Goal: Use online tool/utility: Utilize a website feature to perform a specific function

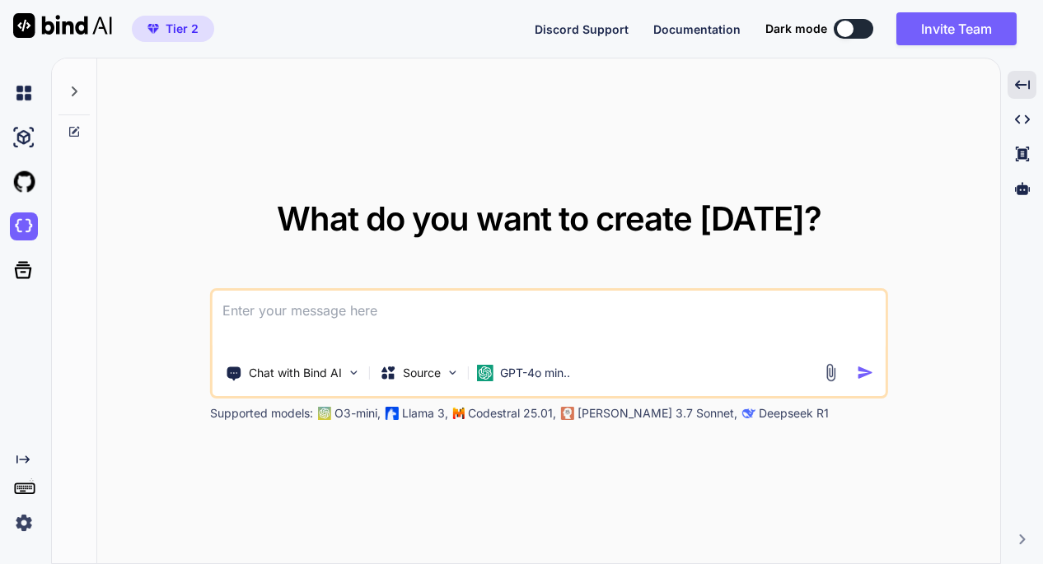
click at [834, 376] on img at bounding box center [830, 372] width 19 height 19
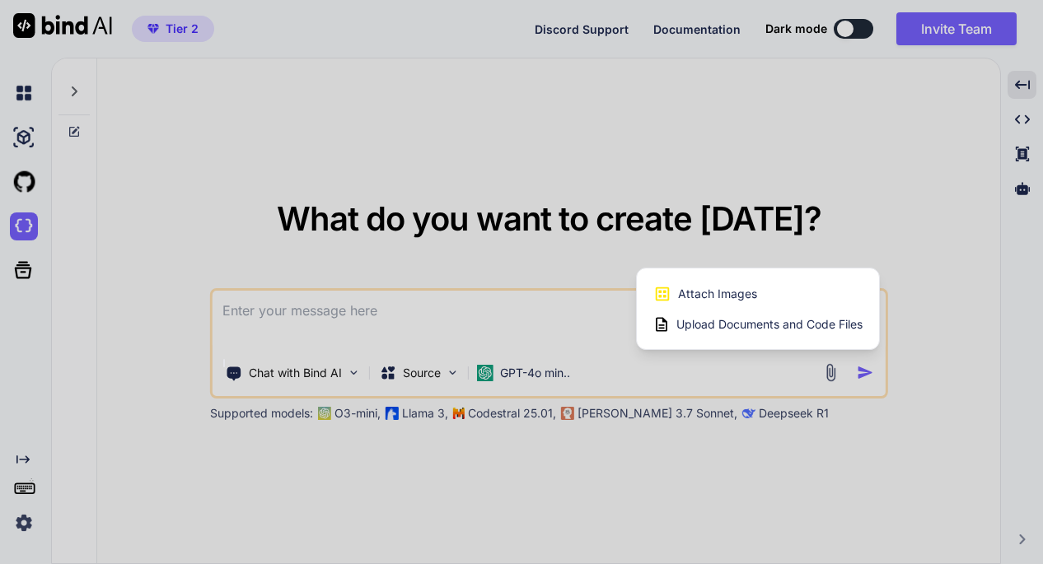
click at [147, 233] on div at bounding box center [521, 282] width 1043 height 564
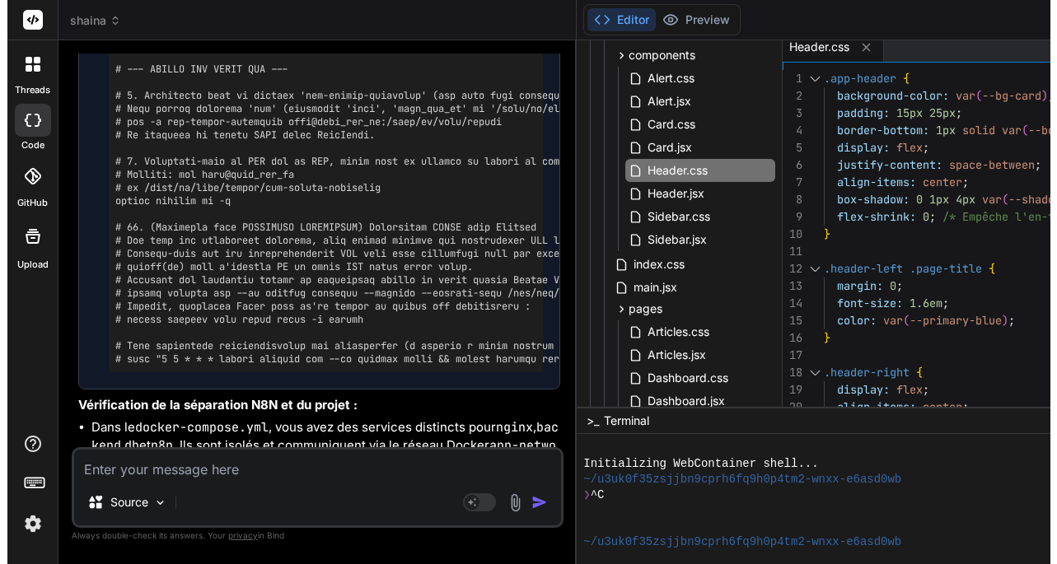
scroll to position [5454, 0]
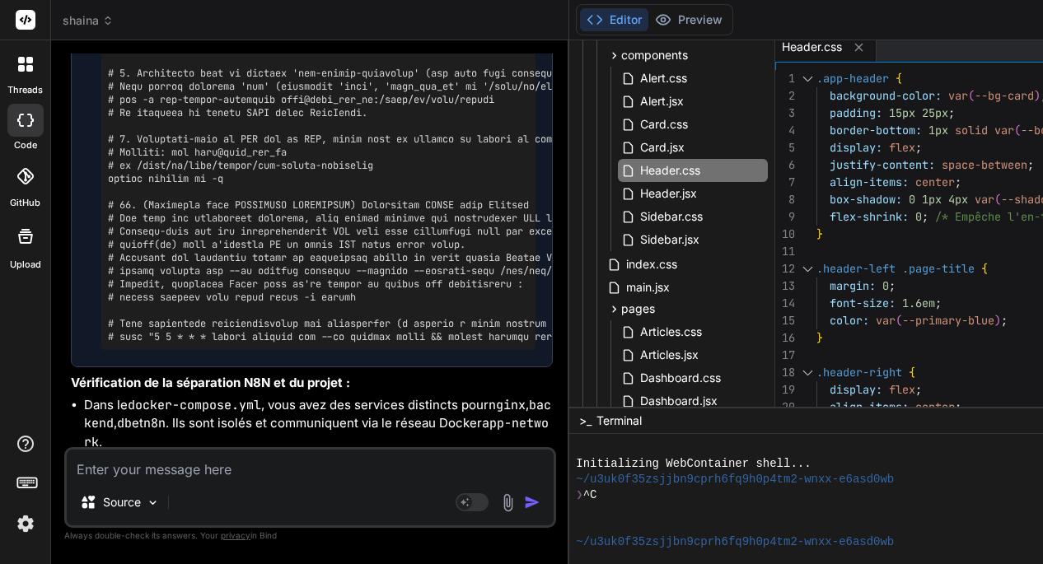
type textarea "x"
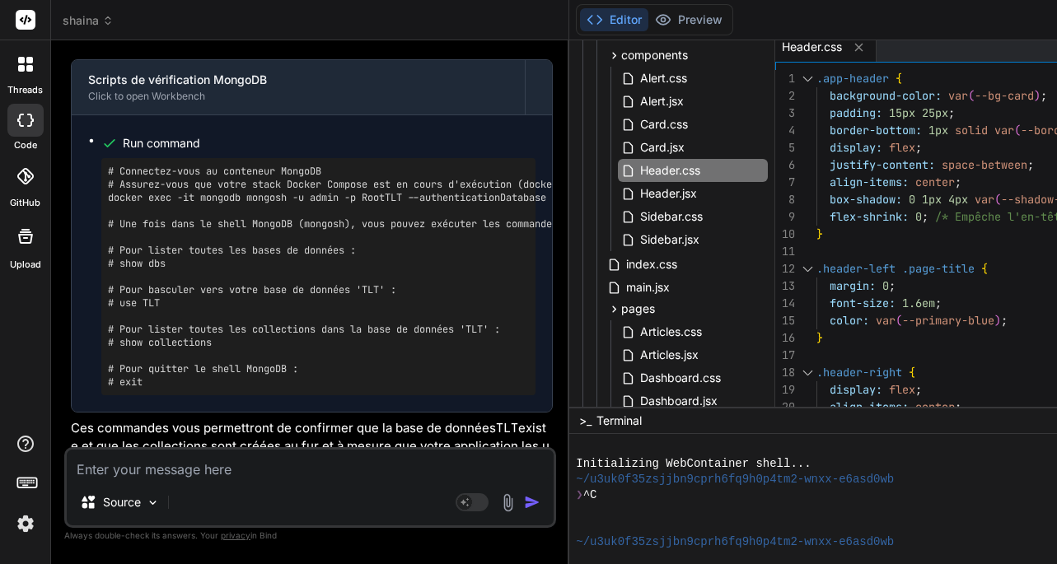
scroll to position [9035, 0]
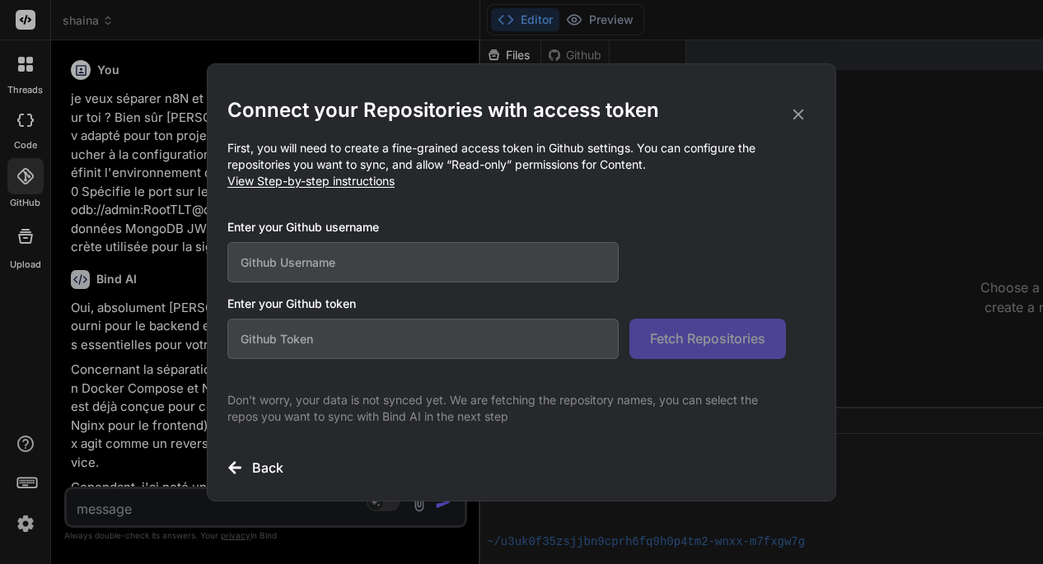
scroll to position [10861, 0]
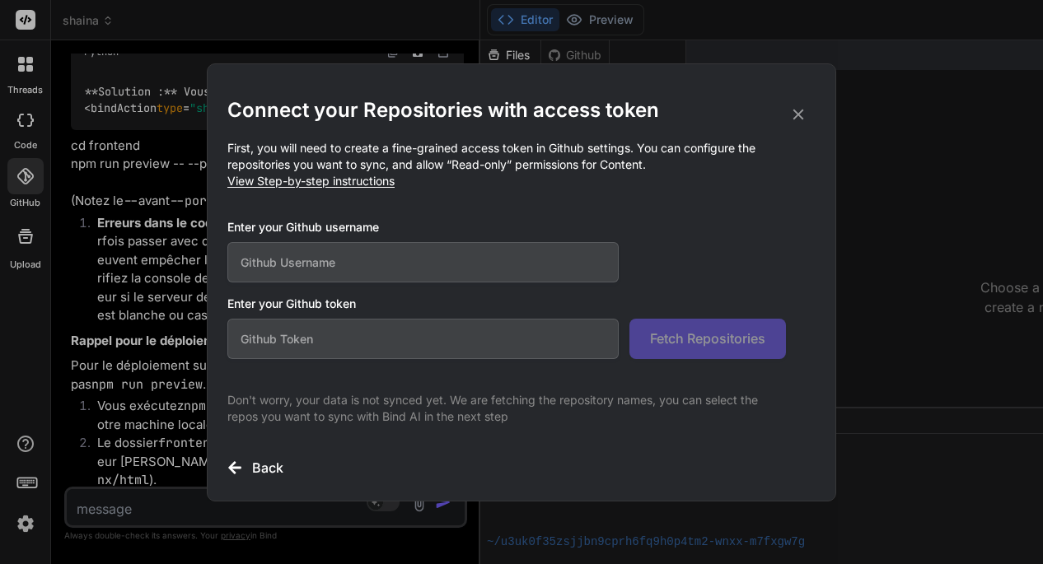
click at [794, 118] on icon at bounding box center [798, 114] width 11 height 11
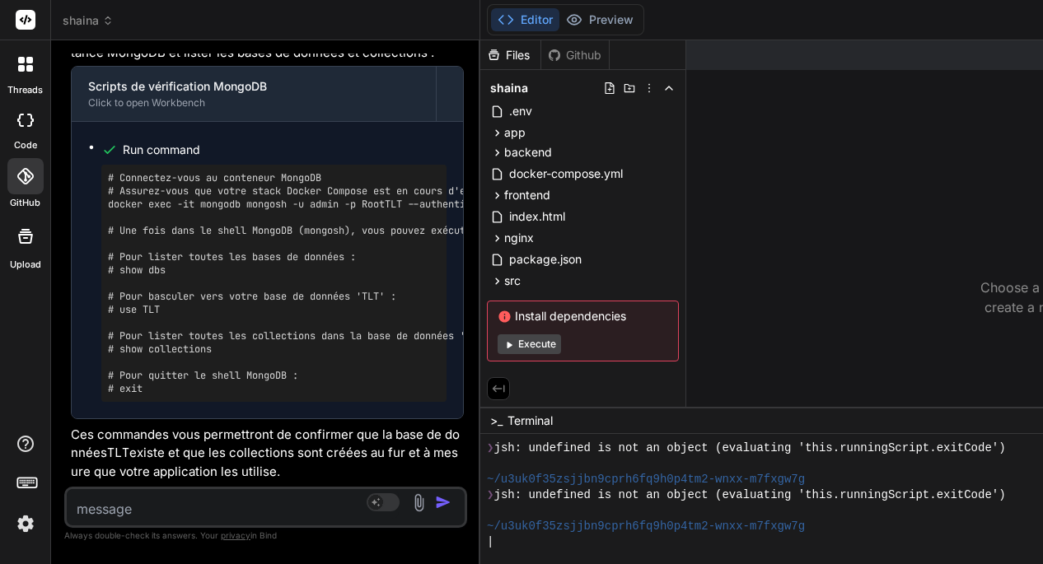
scroll to position [9771, 0]
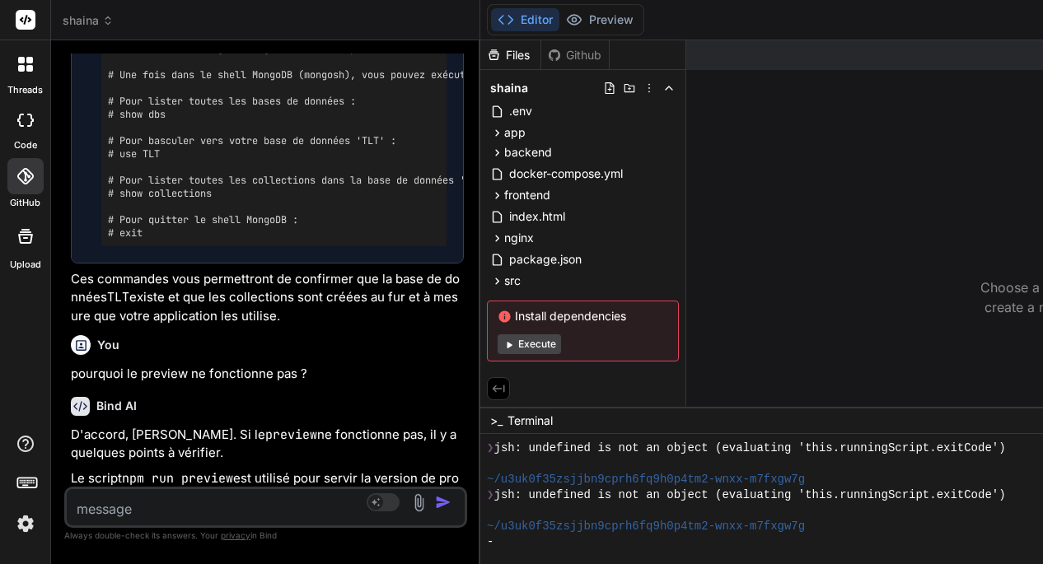
click at [161, 510] on textarea at bounding box center [233, 504] width 332 height 30
type textarea "L"
type textarea "x"
type textarea "LA"
type textarea "x"
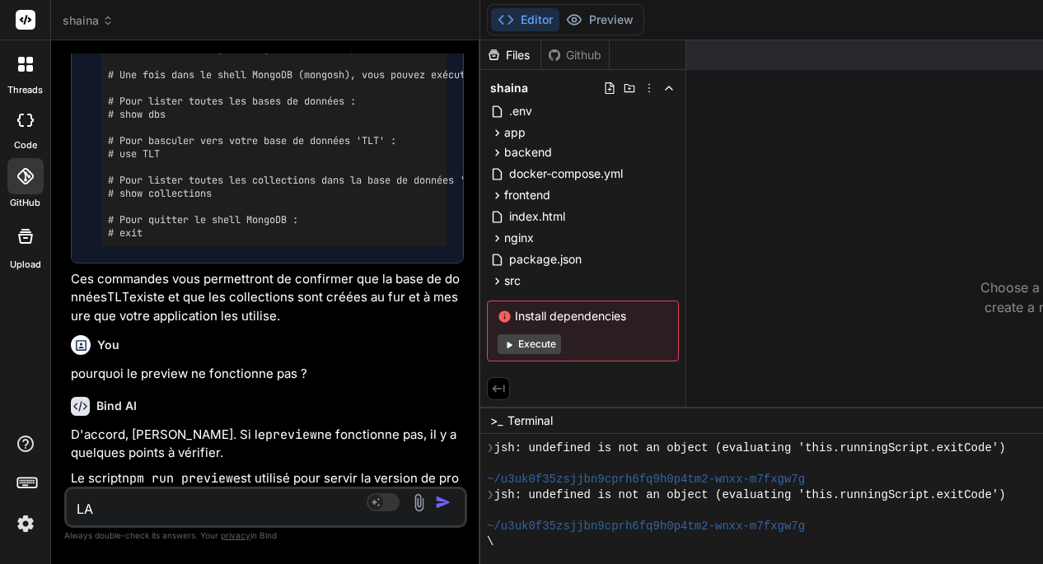
type textarea "LA"
type textarea "x"
type textarea "LA"
type textarea "x"
type textarea "L"
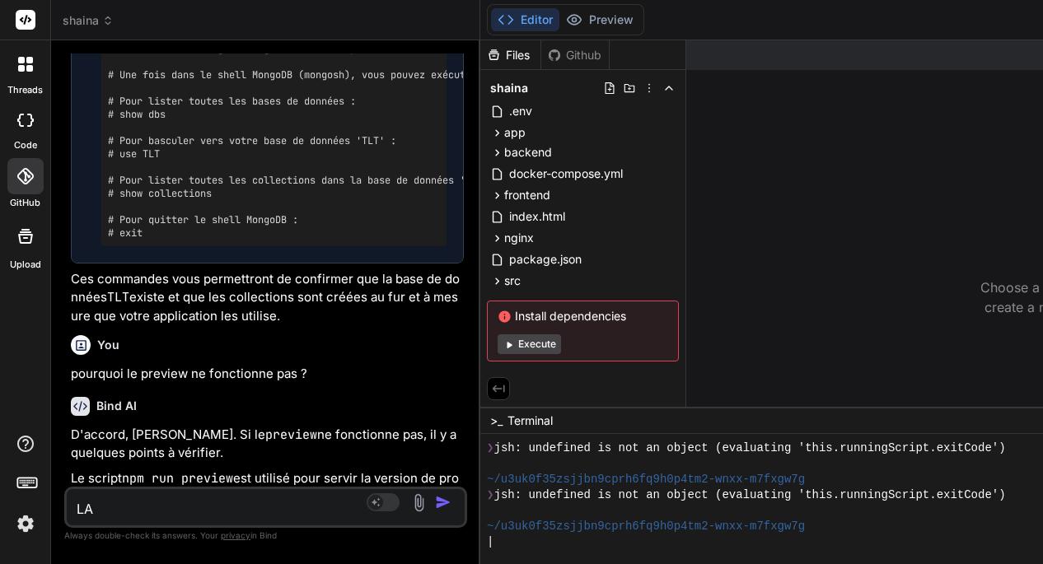
type textarea "x"
type textarea "l"
type textarea "x"
type textarea "l'"
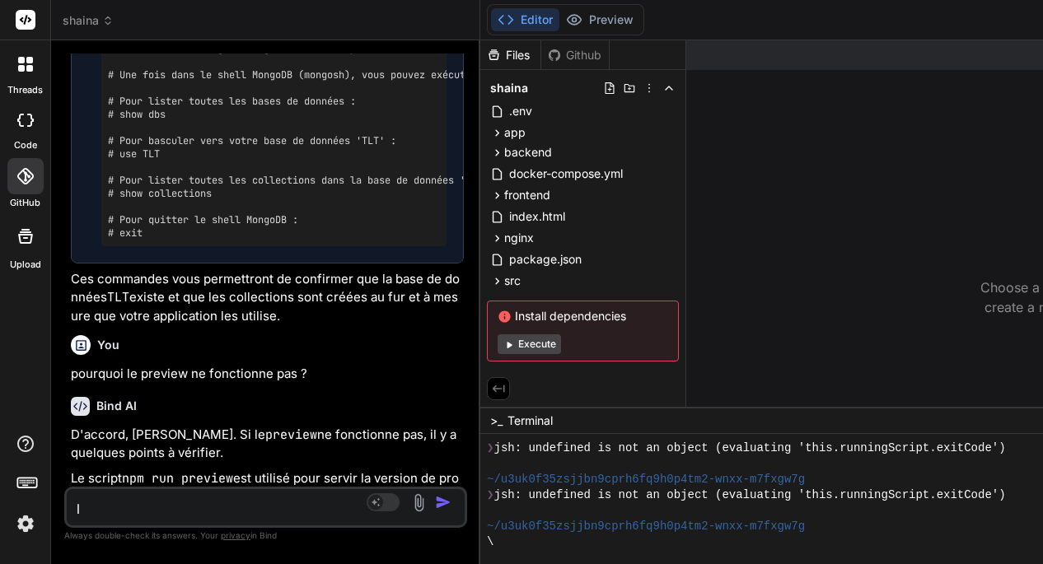
type textarea "x"
type textarea "l'a"
type textarea "x"
type textarea "l'ap"
type textarea "x"
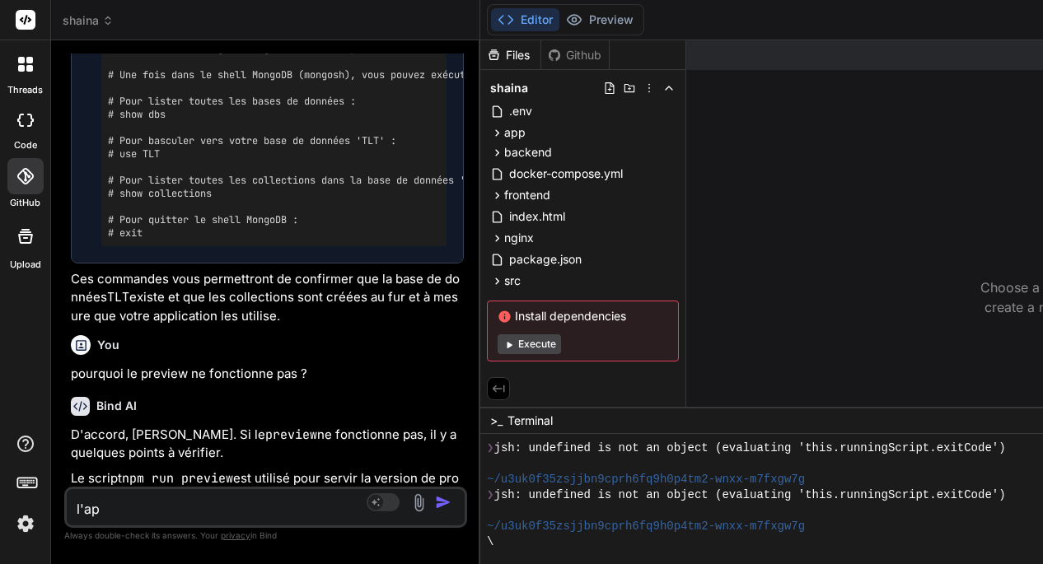
type textarea "l'app"
type textarea "x"
type textarea "l'appl"
type textarea "x"
type textarea "l'appli"
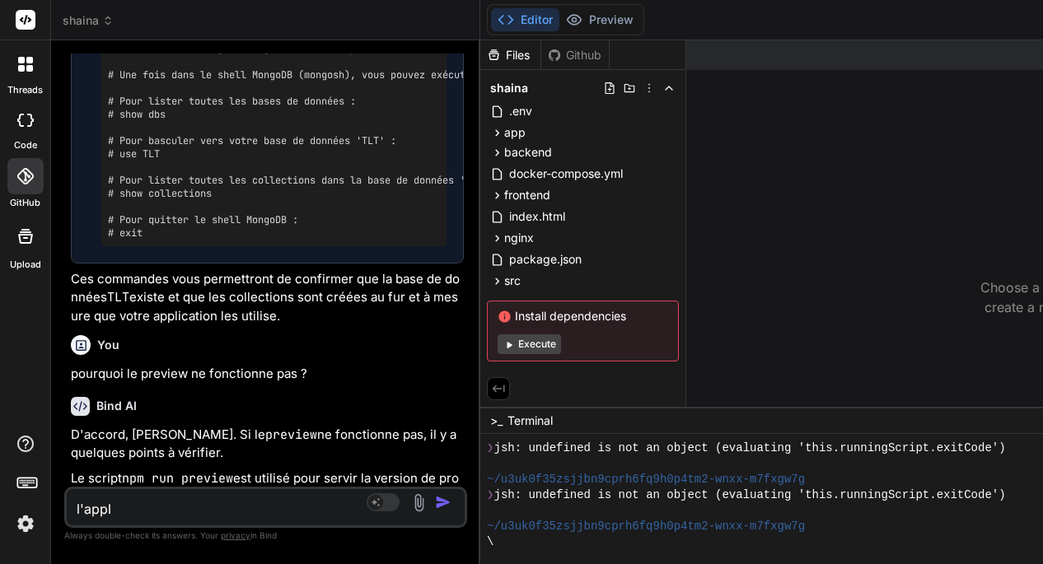
type textarea "x"
type textarea "l'applic"
type textarea "x"
type textarea "l'applica"
type textarea "x"
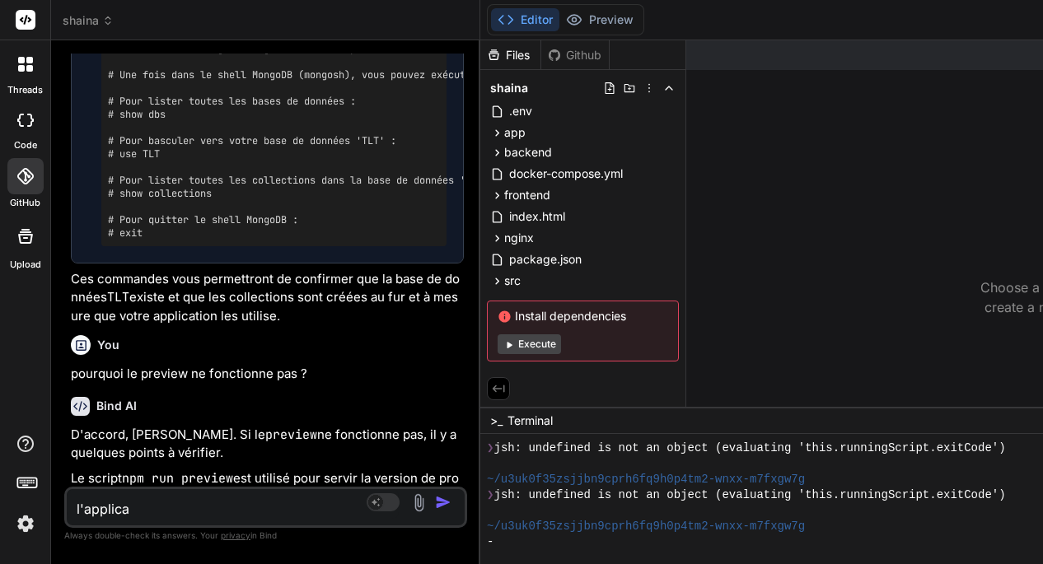
type textarea "l'applicat"
type textarea "x"
type textarea "l'applicati"
type textarea "x"
type textarea "l'applicatio"
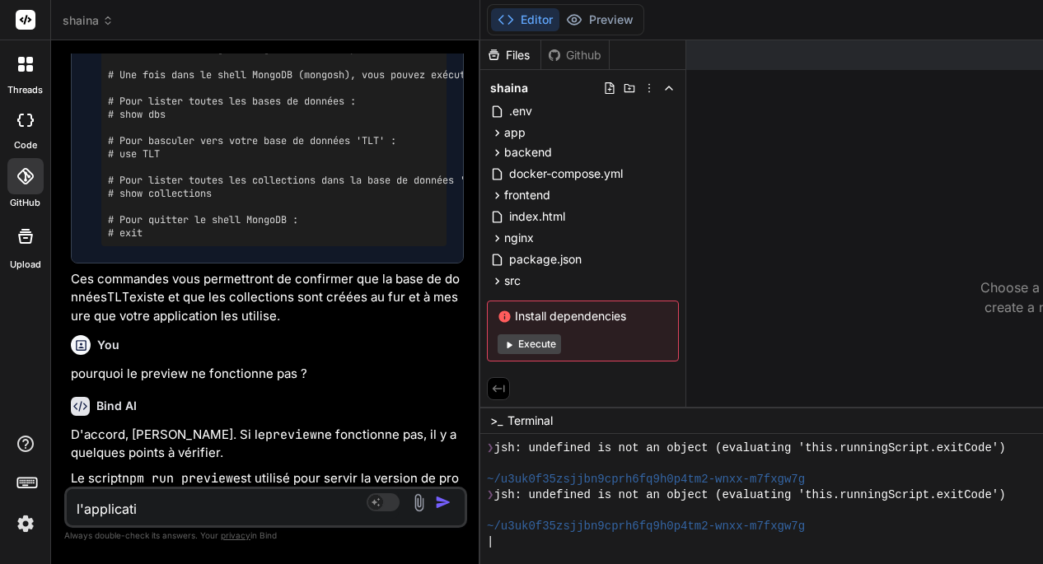
type textarea "x"
type textarea "l'application"
type textarea "x"
type textarea "l'application"
type textarea "x"
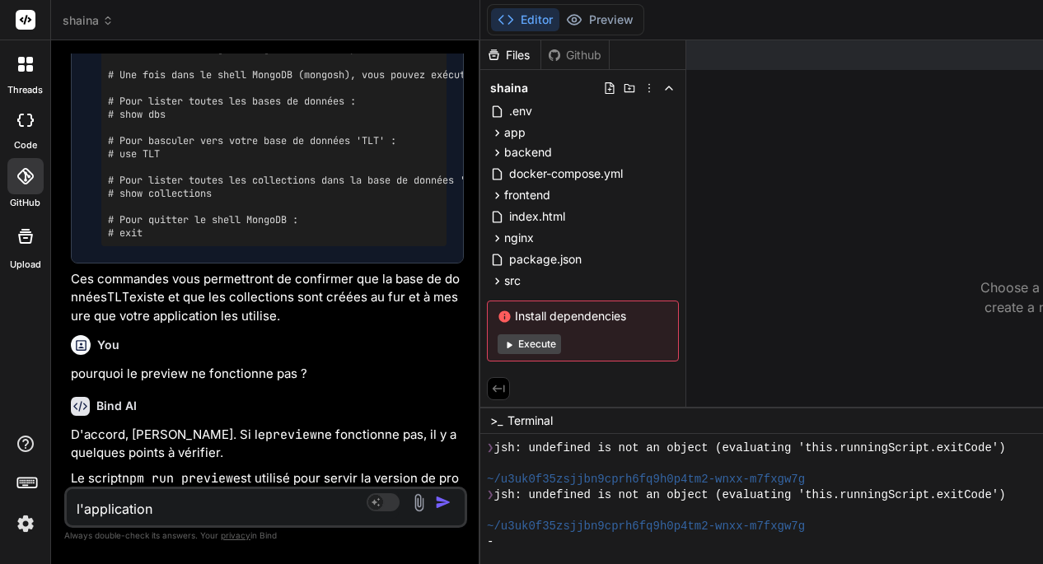
type textarea "l'application f"
type textarea "x"
type textarea "l'application fo"
type textarea "x"
type textarea "l'application fon"
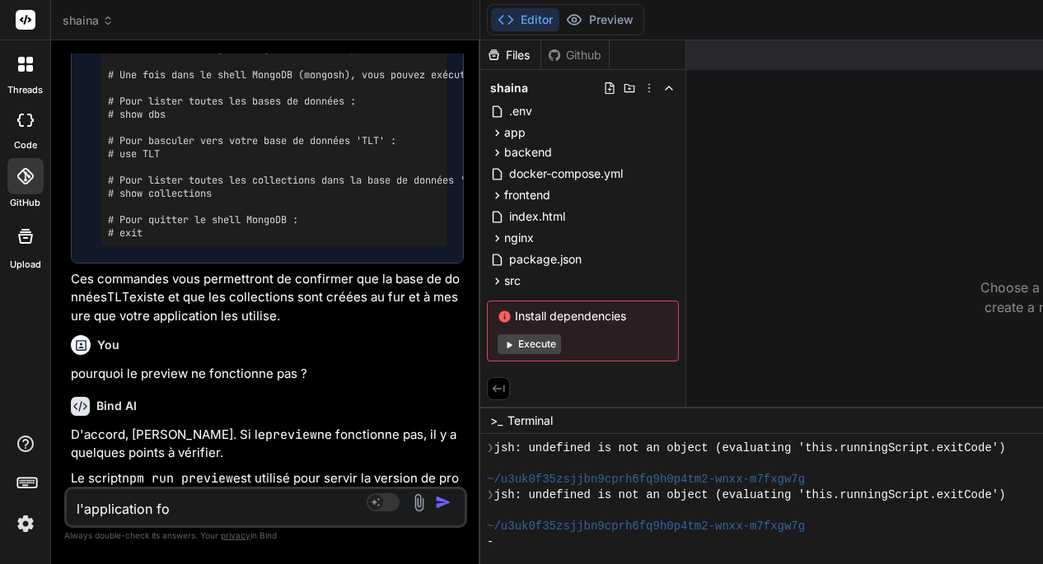
type textarea "x"
type textarea "l'application fonc"
type textarea "x"
type textarea "l'application fonct"
type textarea "x"
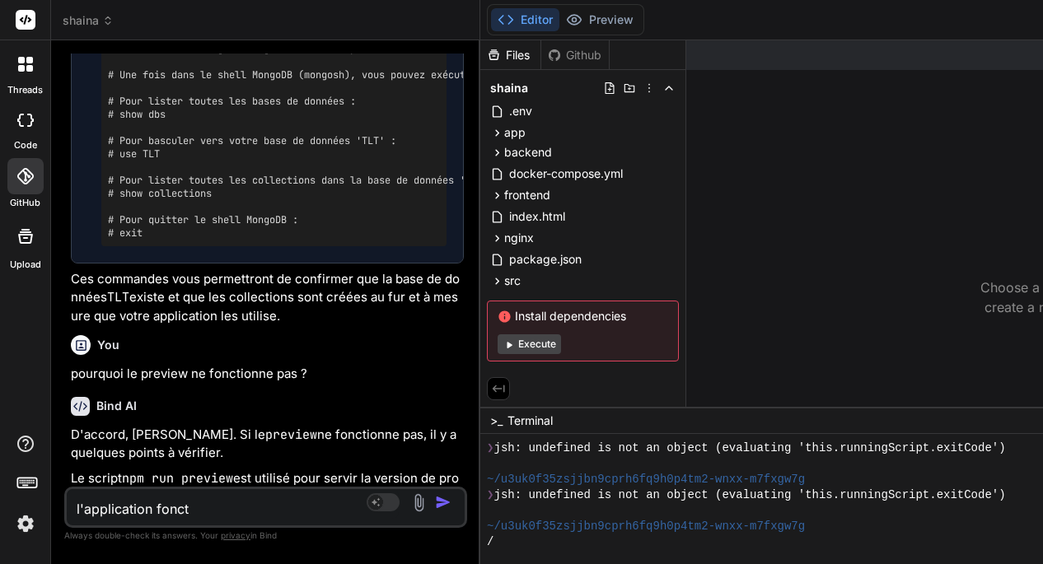
type textarea "l'application foncti"
type textarea "x"
type textarea "l'application fonctio"
type textarea "x"
type textarea "l'application fonction"
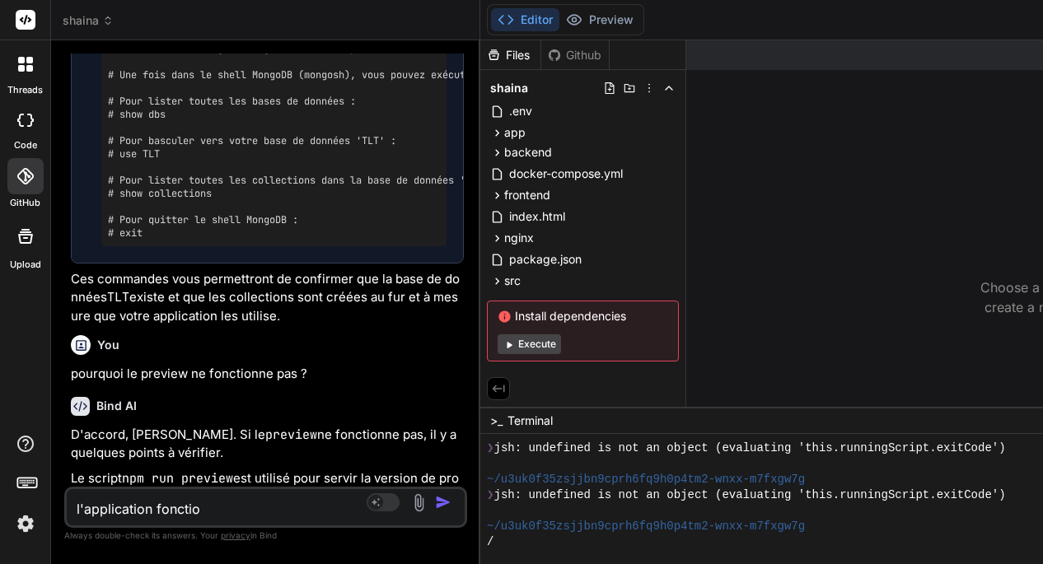
type textarea "x"
type textarea "l'application fonctionn"
type textarea "x"
type textarea "l'application fonctionne"
type textarea "x"
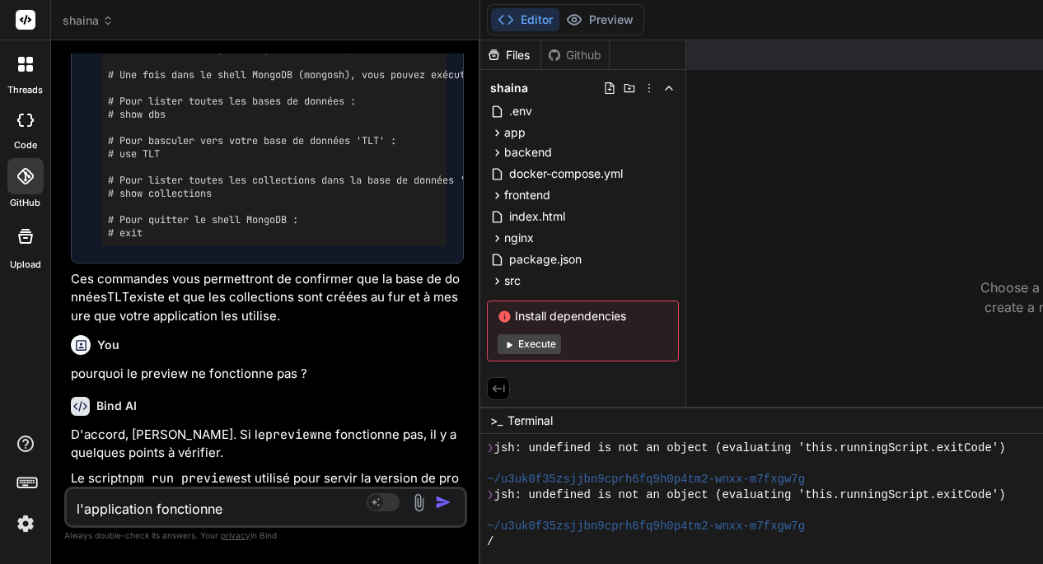
type textarea "l'application fonctionne"
type textarea "x"
type textarea "l'application fonctionne e"
type textarea "x"
type textarea "l'application fonctionne en"
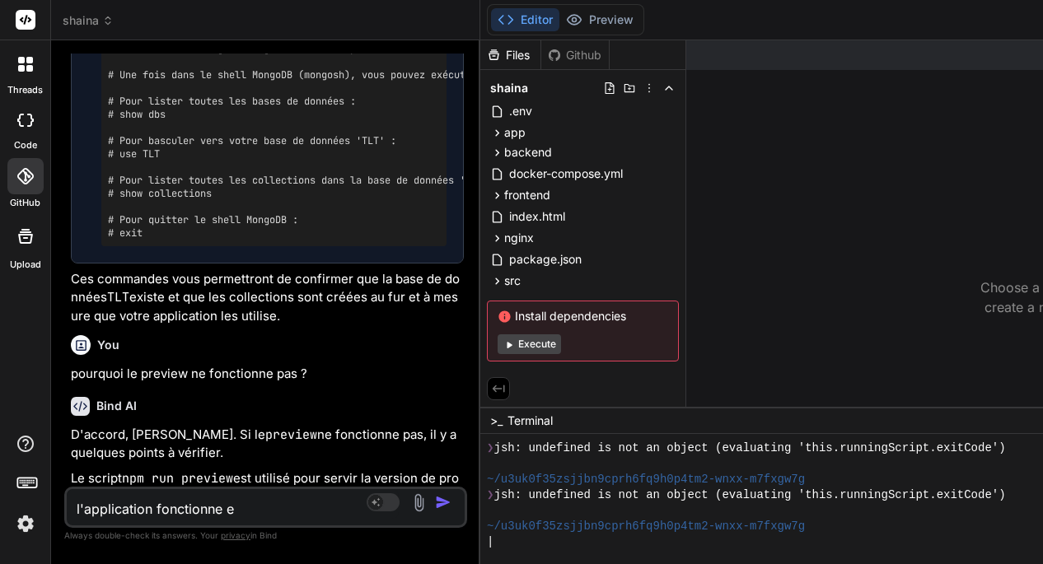
type textarea "x"
type textarea "l'application fonctionne en"
type textarea "x"
type textarea "l'application fonctionne en l"
type textarea "x"
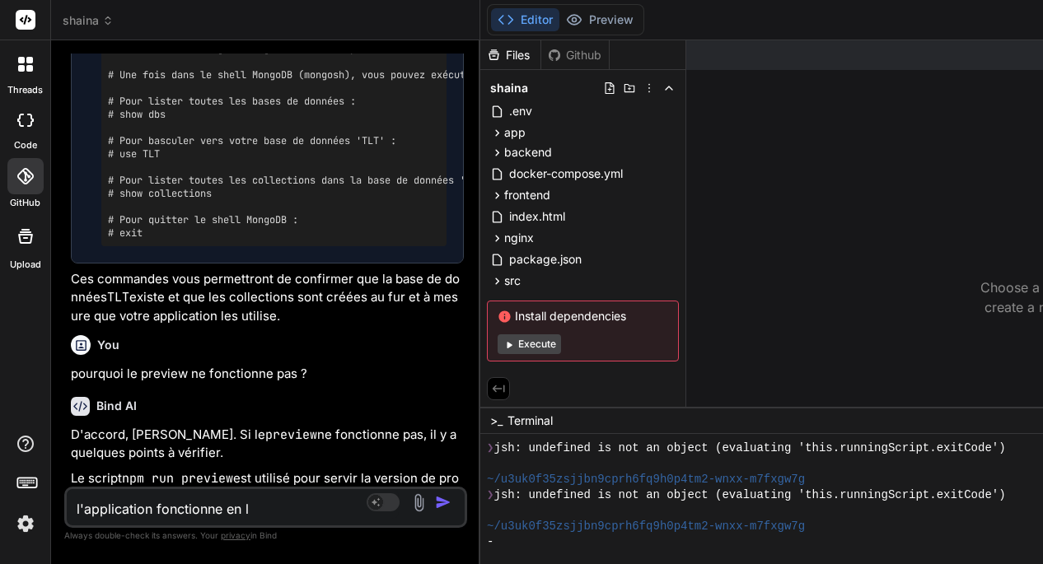
type textarea "l'application fonctionne en lo"
type textarea "x"
type textarea "l'application fonctionne en loc"
type textarea "x"
type textarea "l'application fonctionne en loca"
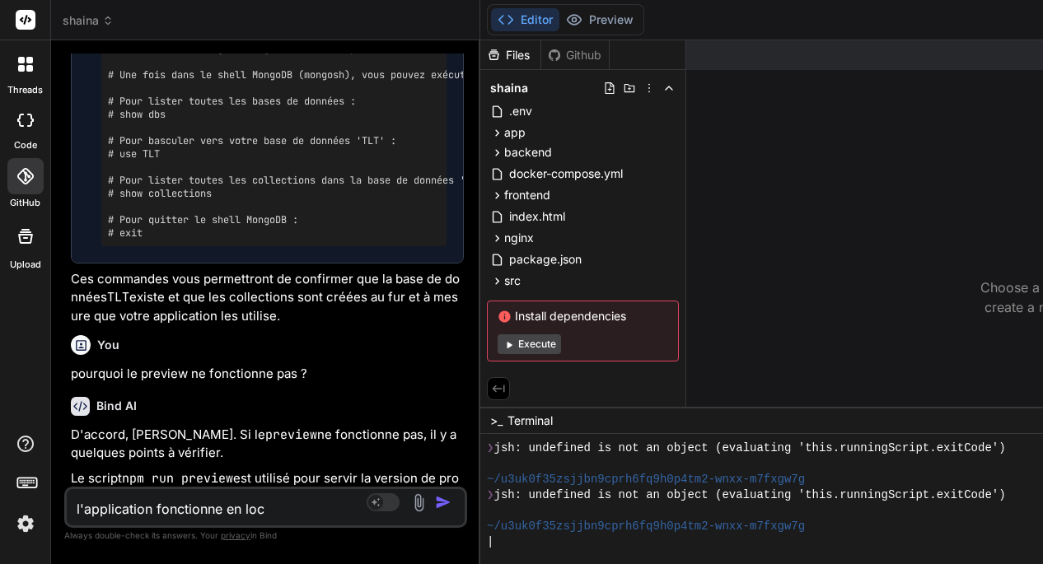
type textarea "x"
type textarea "l'application fonctionne en local"
type textarea "x"
type textarea "l'application fonctionne en locals"
type textarea "x"
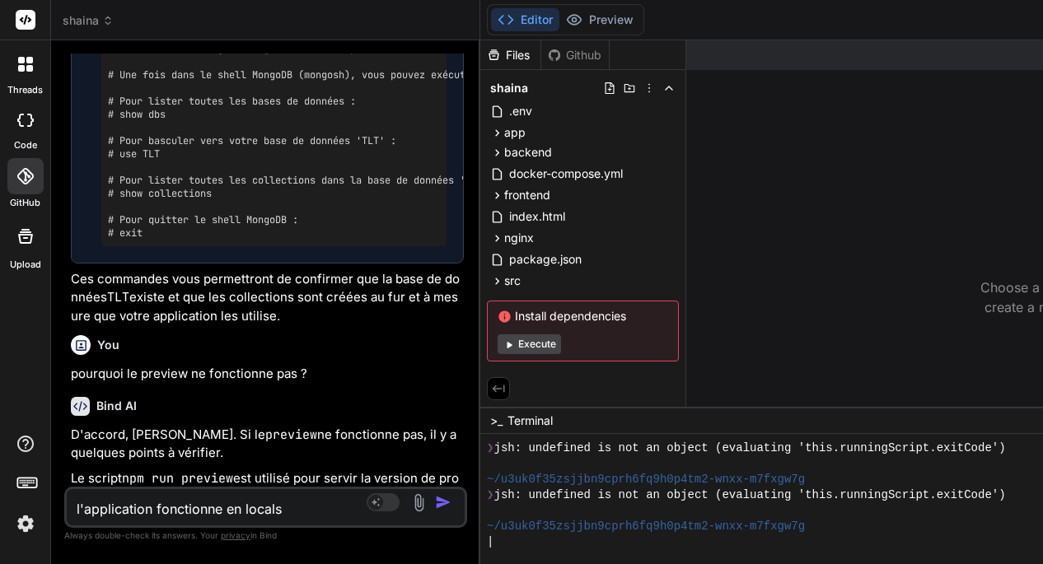
type textarea "l'application fonctionne en localst"
type textarea "x"
type textarea "l'application fonctionne en localsto"
type textarea "x"
type textarea "l'application fonctionne en localstor"
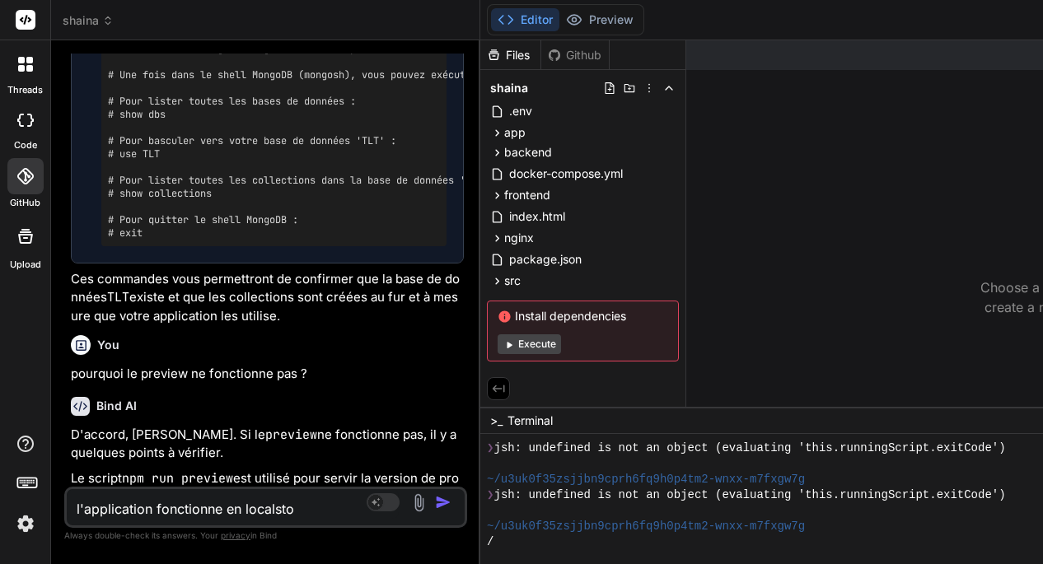
type textarea "x"
type textarea "l'application fonctionne en localstora"
type textarea "x"
type textarea "l'application fonctionne en localstorag"
type textarea "x"
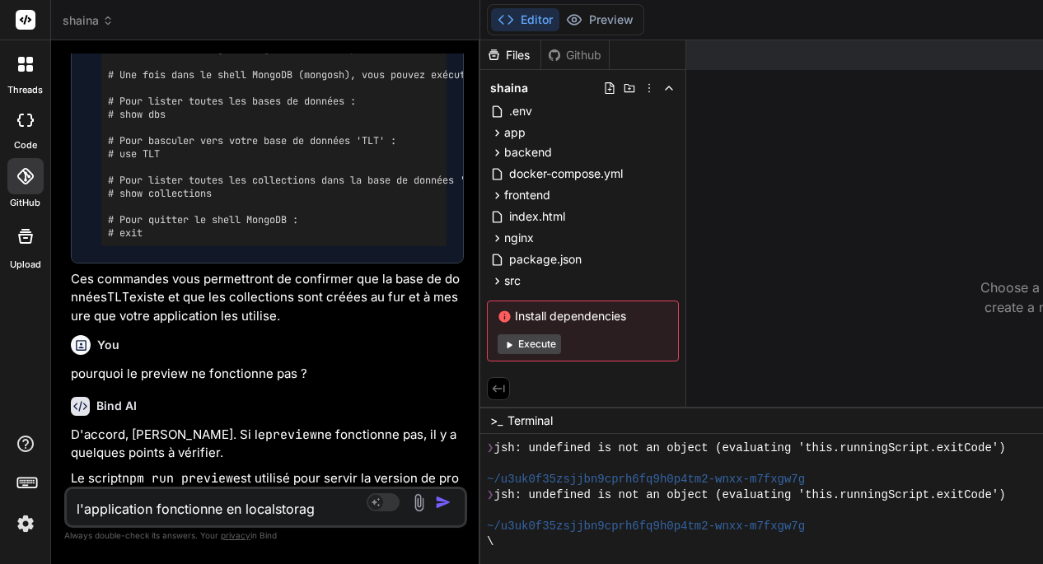
type textarea "l'application fonctionne en localstorage"
type textarea "x"
type textarea "l'application fonctionne en localstorage"
type textarea "x"
type textarea "l'application fonctionne en localstorage o"
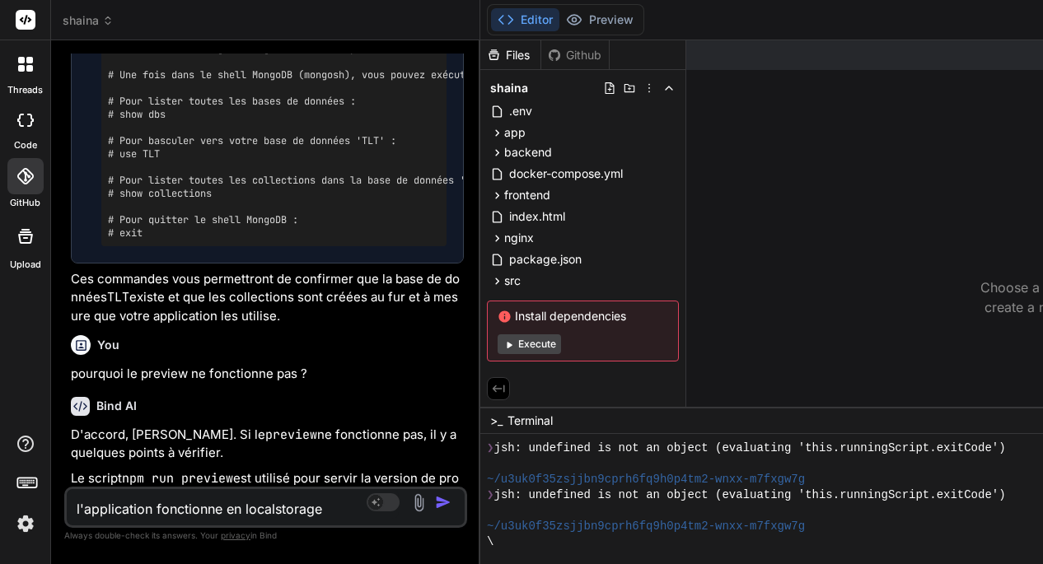
type textarea "x"
type textarea "l'application fonctionne en localstorage ou"
type textarea "x"
type textarea "l'application fonctionne en localstorage ou"
type textarea "x"
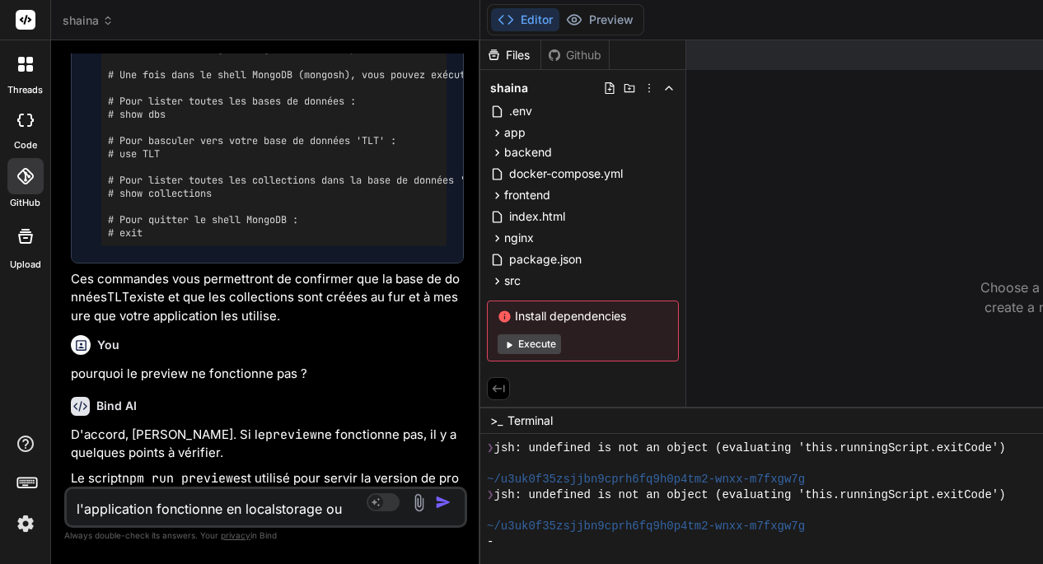
type textarea "l'application fonctionne en localstorage ou a"
type textarea "x"
type textarea "l'application fonctionne en localstorage ou av"
type textarea "x"
type textarea "l'application fonctionne en localstorage ou ave"
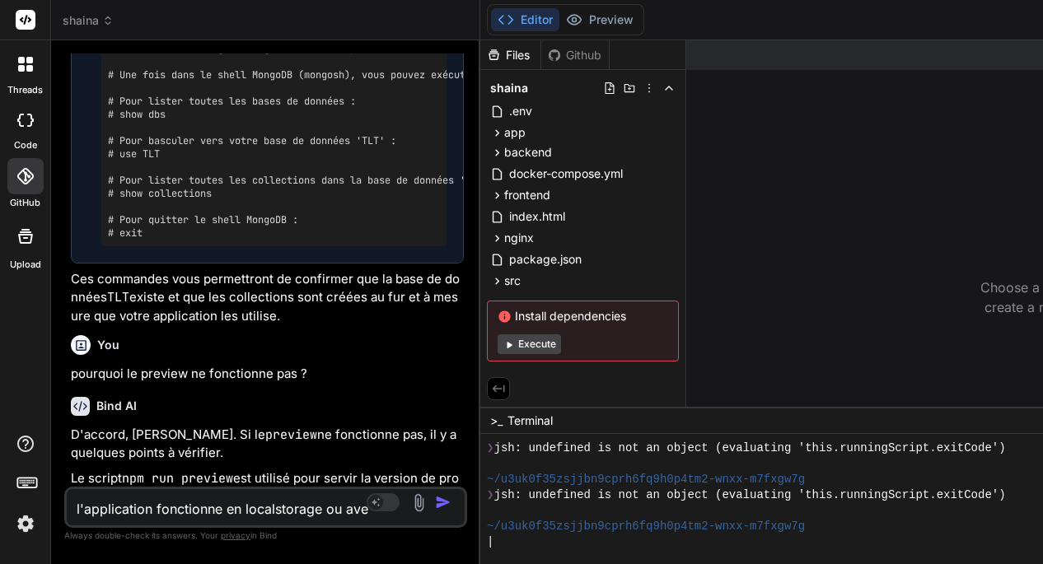
type textarea "x"
type textarea "l'application fonctionne en localstorage ou avec"
type textarea "x"
type textarea "l'application fonctionne en localstorage ou avec"
type textarea "x"
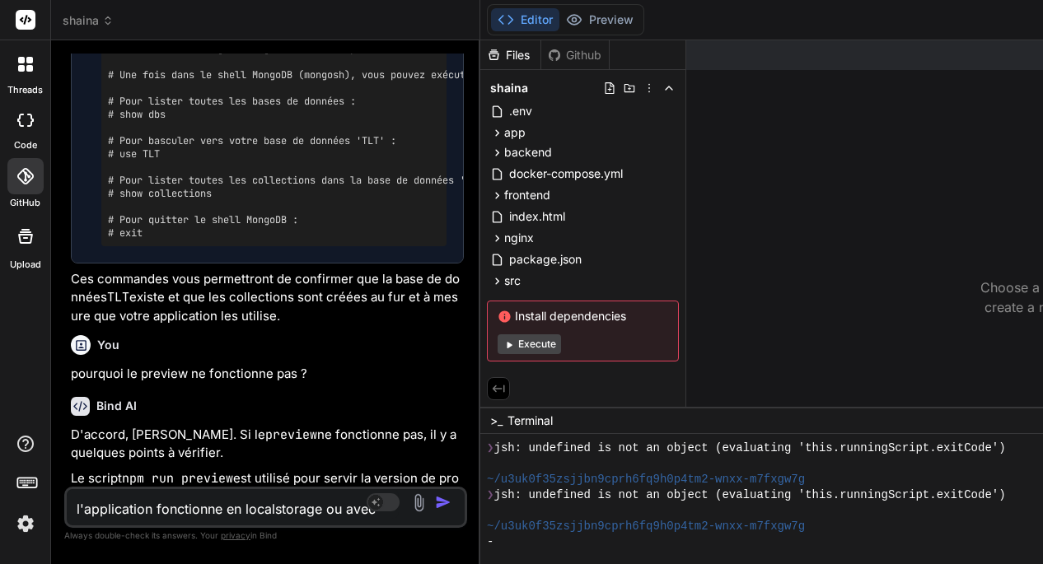
type textarea "l'application fonctionne en localstorage ou avec u"
type textarea "x"
type textarea "l'application fonctionne en localstorage ou avec un"
type textarea "x"
type textarea "l'application fonctionne en localstorage ou avec une"
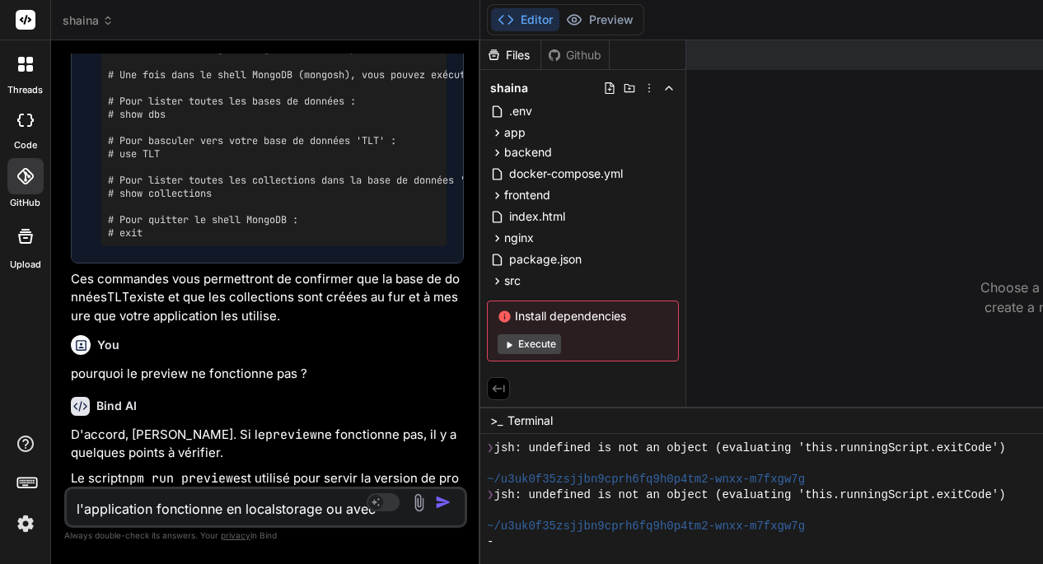
type textarea "x"
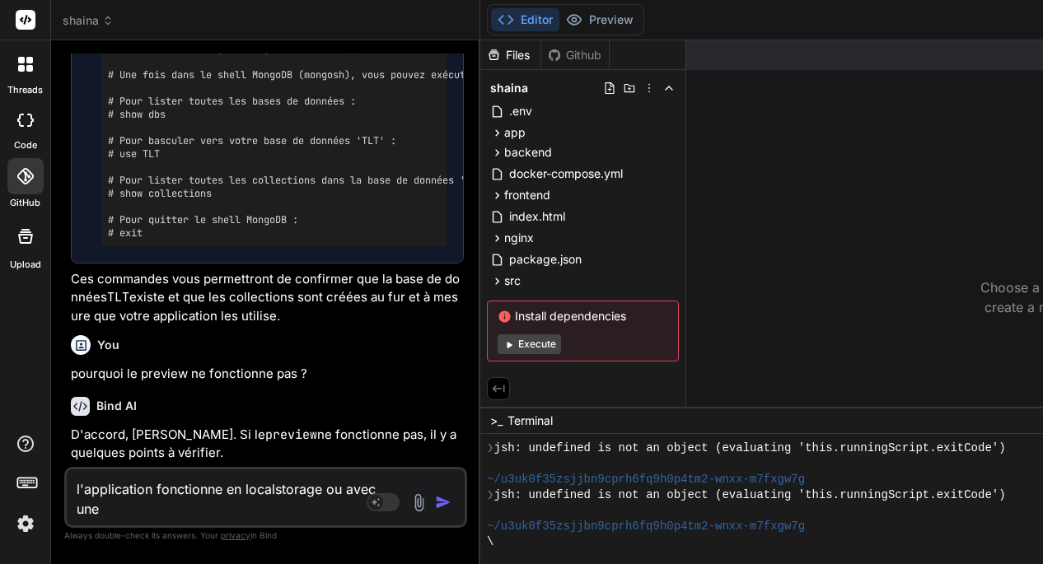
type textarea "l'application fonctionne en localstorage ou avec une"
type textarea "x"
type textarea "l'application fonctionne en localstorage ou avec une b"
type textarea "x"
type textarea "l'application fonctionne en localstorage ou avec une ba"
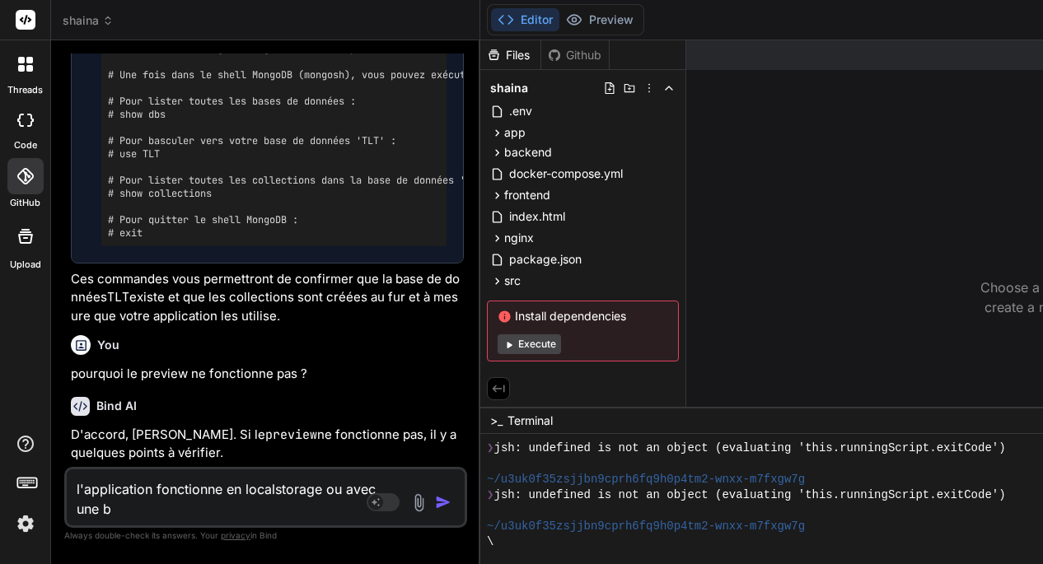
type textarea "x"
type textarea "l'application fonctionne en localstorage ou avec une bas"
type textarea "x"
type textarea "l'application fonctionne en localstorage ou avec une base"
type textarea "x"
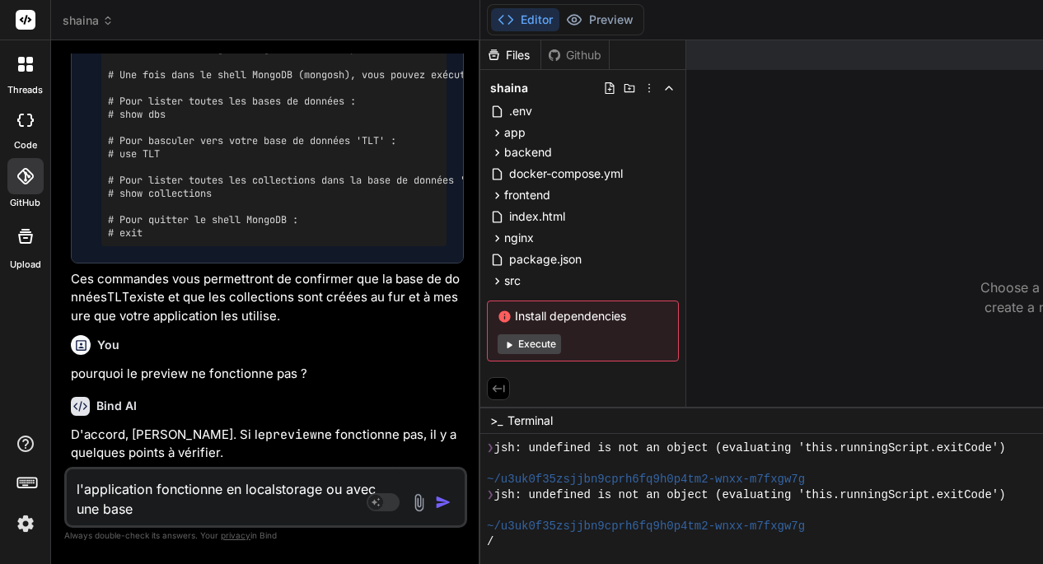
type textarea "l'application fonctionne en localstorage ou avec une base"
type textarea "x"
type textarea "l'application fonctionne en localstorage ou avec une base d"
type textarea "x"
type textarea "l'application fonctionne en localstorage ou avec une base de"
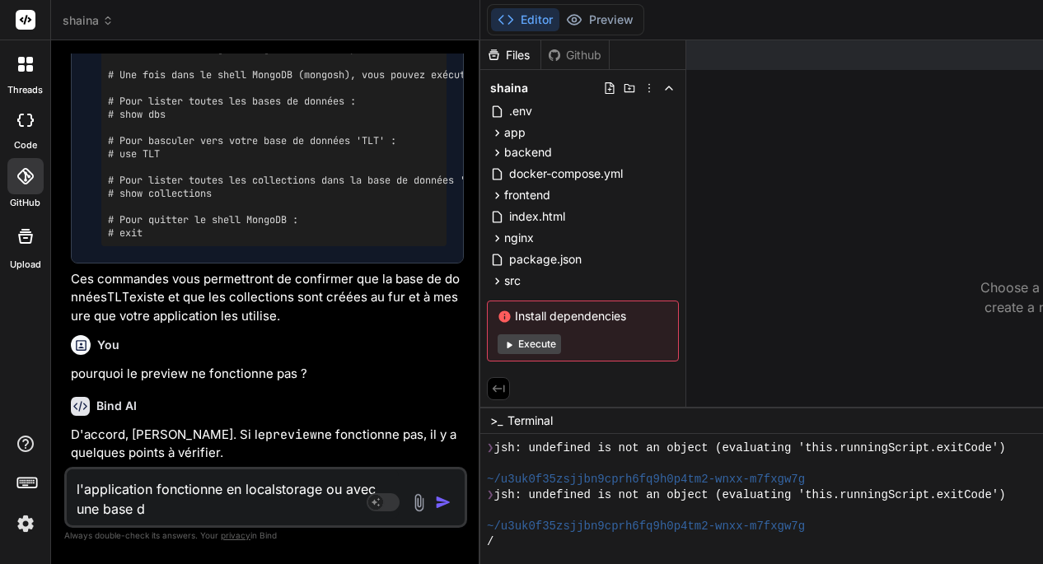
type textarea "x"
type textarea "l'application fonctionne en localstorage ou avec une base de"
type textarea "x"
type textarea "l'application fonctionne en localstorage ou avec une base de d"
type textarea "x"
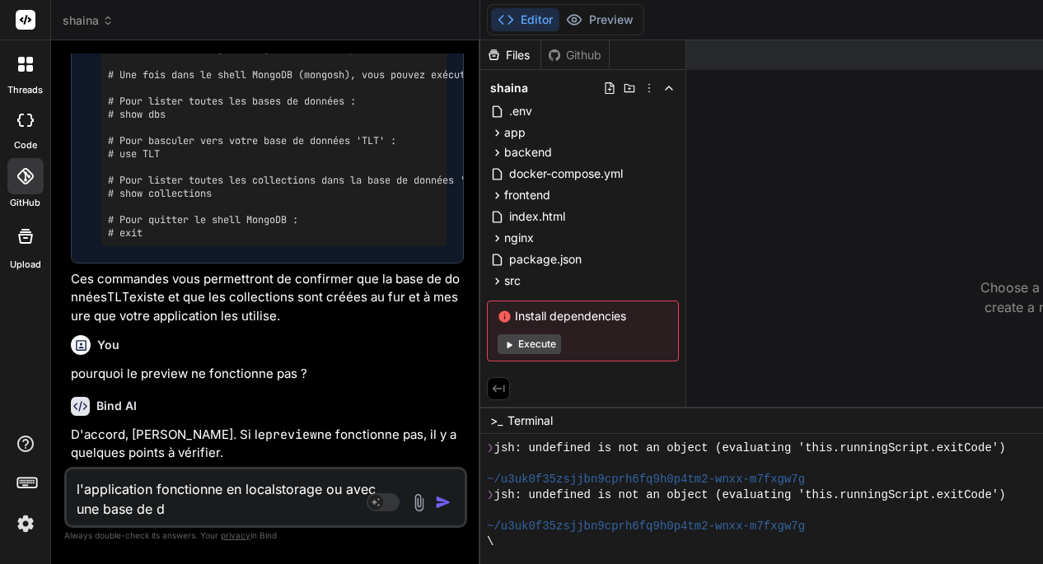
type textarea "l'application fonctionne en localstorage ou avec une base de do"
type textarea "x"
type textarea "l'application fonctionne en localstorage ou avec une base de don"
type textarea "x"
type textarea "l'application fonctionne en localstorage ou avec une base de donn"
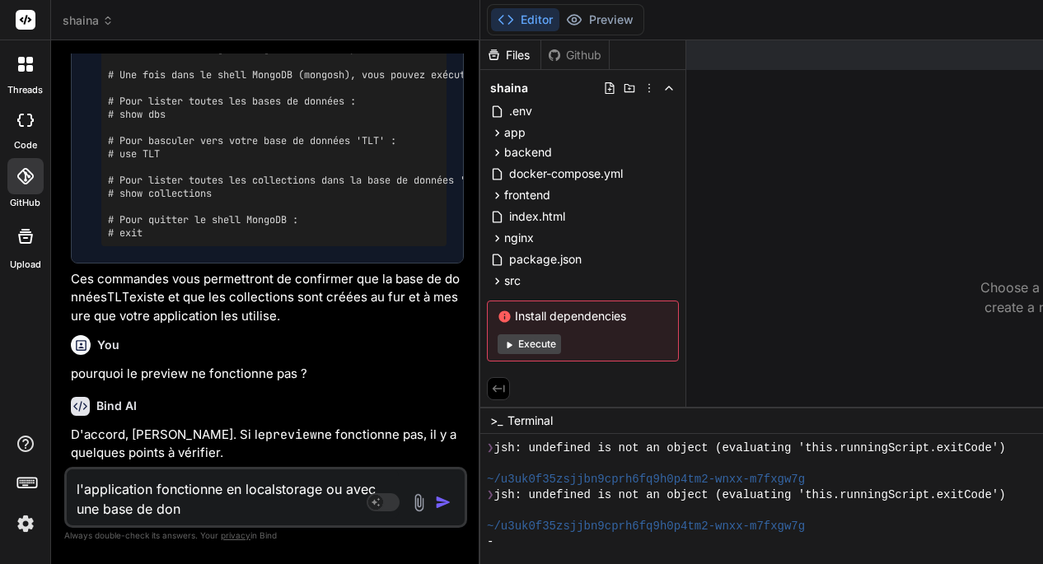
type textarea "x"
type textarea "l'application fonctionne en localstorage ou avec une base de donné"
type textarea "x"
type textarea "l'application fonctionne en localstorage ou avec une base de donnée"
type textarea "x"
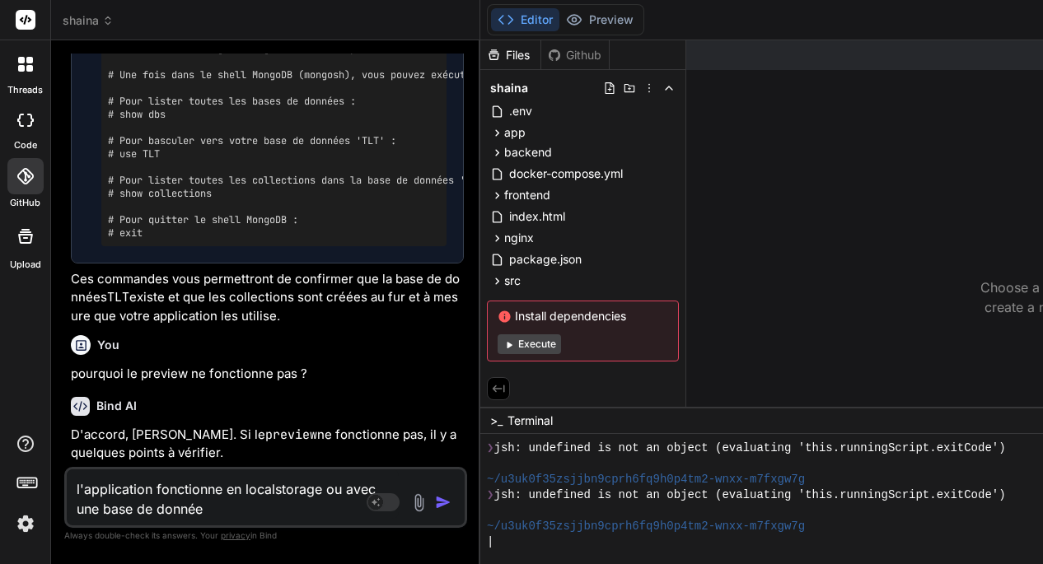
type textarea "l'application fonctionne en localstorage ou avec une base de données"
type textarea "x"
click at [79, 490] on textarea "l'application fonctionne en localstorage ou avec une base de données" at bounding box center [233, 494] width 332 height 49
click at [77, 490] on textarea "l'application fonctionne en localstorage ou avec une base de données" at bounding box center [233, 494] width 332 height 49
type textarea "ll'application fonctionne en localstorage ou avec une base de données"
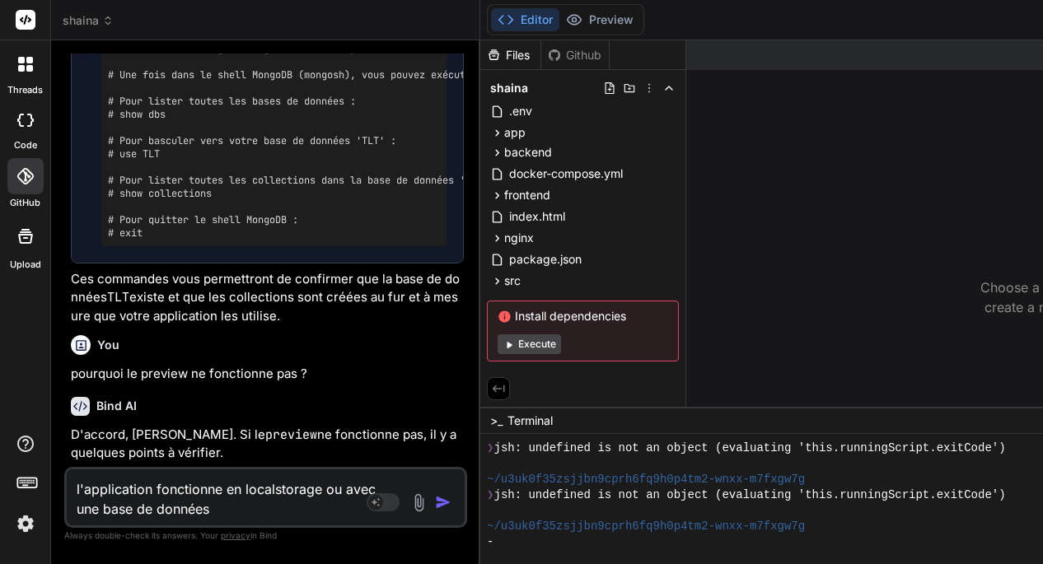
type textarea "x"
type textarea "lel'application fonctionne en localstorage ou avec une base de données"
type textarea "x"
type textarea "lesl'application fonctionne en localstorage ou avec une base de données"
type textarea "x"
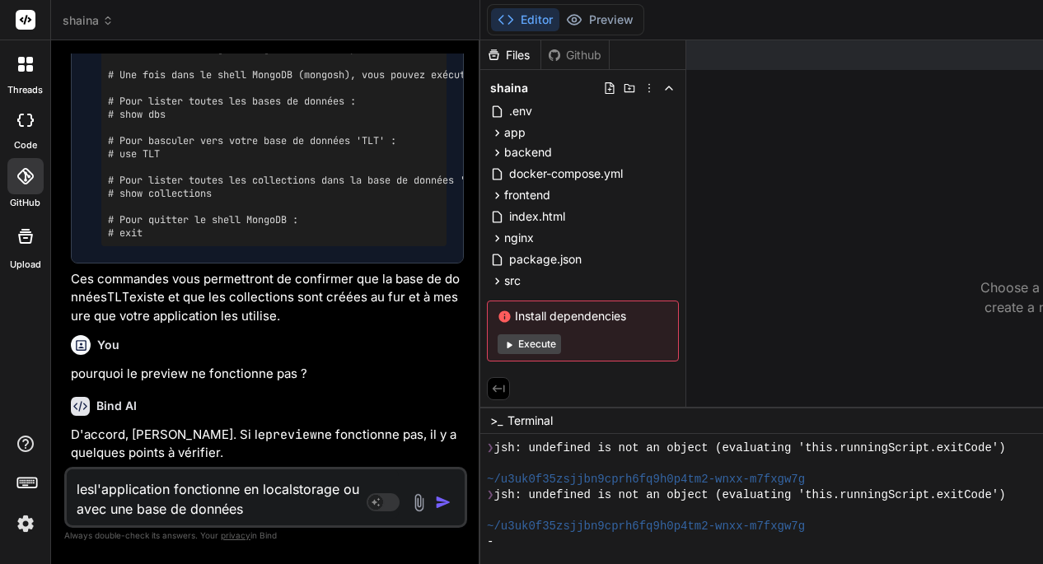
type textarea "les l'application fonctionne en localstorage ou avec une base de données"
type textarea "x"
type textarea "les fl'application fonctionne en localstorage ou avec une base de données"
type textarea "x"
type textarea "les fil'application fonctionne en localstorage ou avec une base de données"
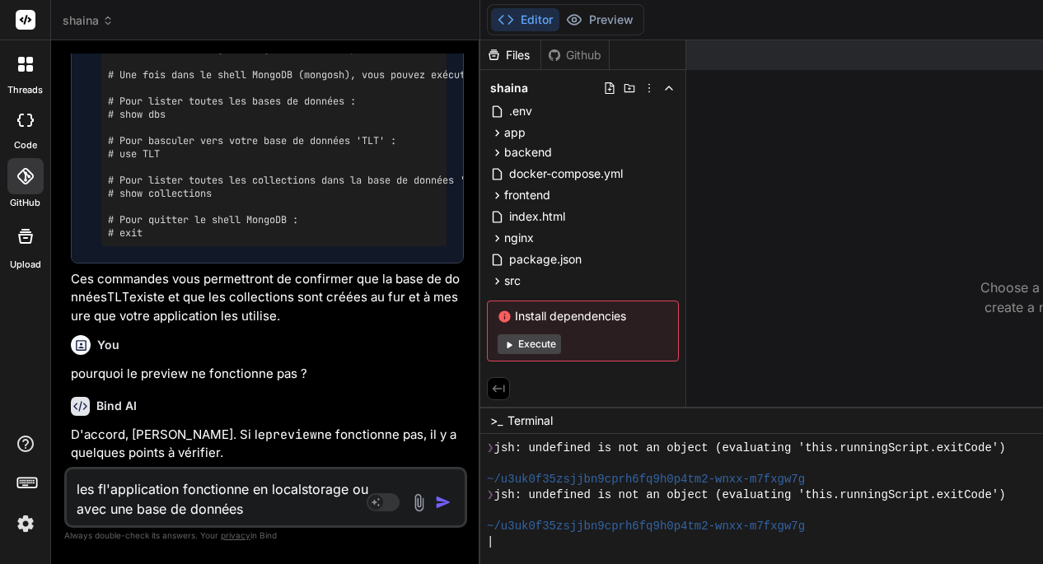
type textarea "x"
type textarea "les ficl'application fonctionne en localstorage ou avec une base de données"
type textarea "x"
type textarea "les [PERSON_NAME]'application fonctionne en localstorage ou avec une base de do…"
type textarea "x"
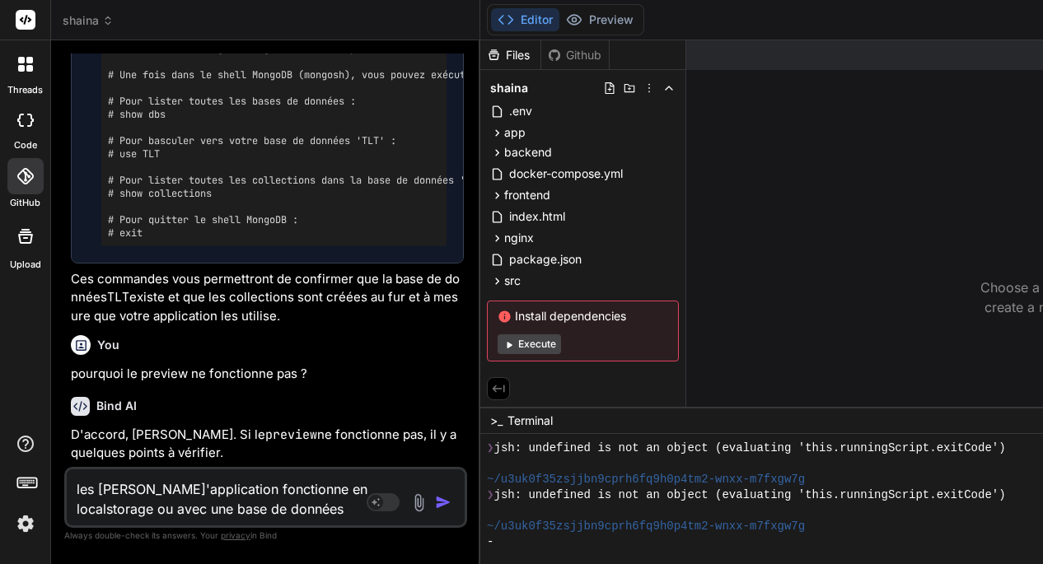
type textarea "les fichil'application fonctionne en localstorage ou avec une base de données"
type textarea "x"
type textarea "les fichiel'application fonctionne en localstorage ou avec une base de données"
type textarea "x"
type textarea "les fichierl'application fonctionne en localstorage ou avec une base de données"
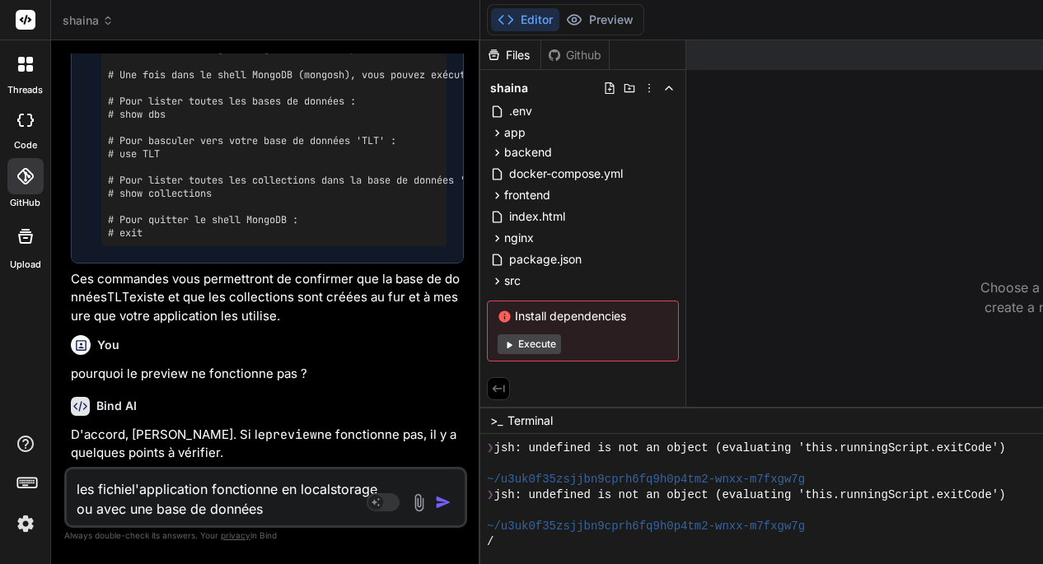
type textarea "x"
type textarea "les fichiersl'application fonctionne en localstorage ou avec une base de données"
type textarea "x"
type textarea "les fichiers l'application fonctionne en localstorage ou avec une base de donné…"
type textarea "x"
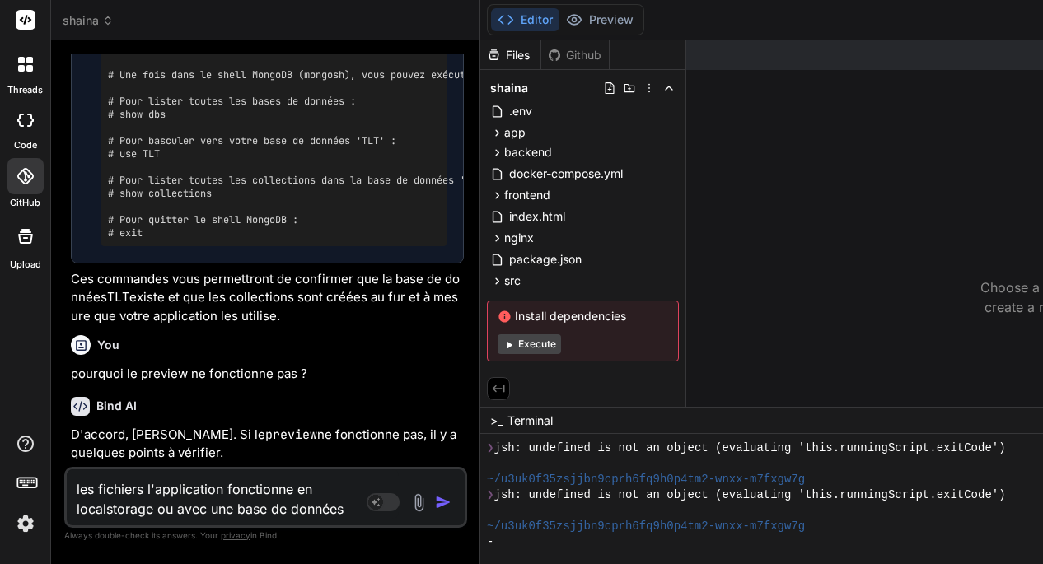
type textarea "les fichiers dl'application fonctionne en localstorage ou avec une base de donn…"
type textarea "x"
type textarea "les fichiers del'application fonctionne en localstorage ou avec une base de don…"
type textarea "x"
type textarea "les fichiers de l'application fonctionne en localstorage ou avec une base de do…"
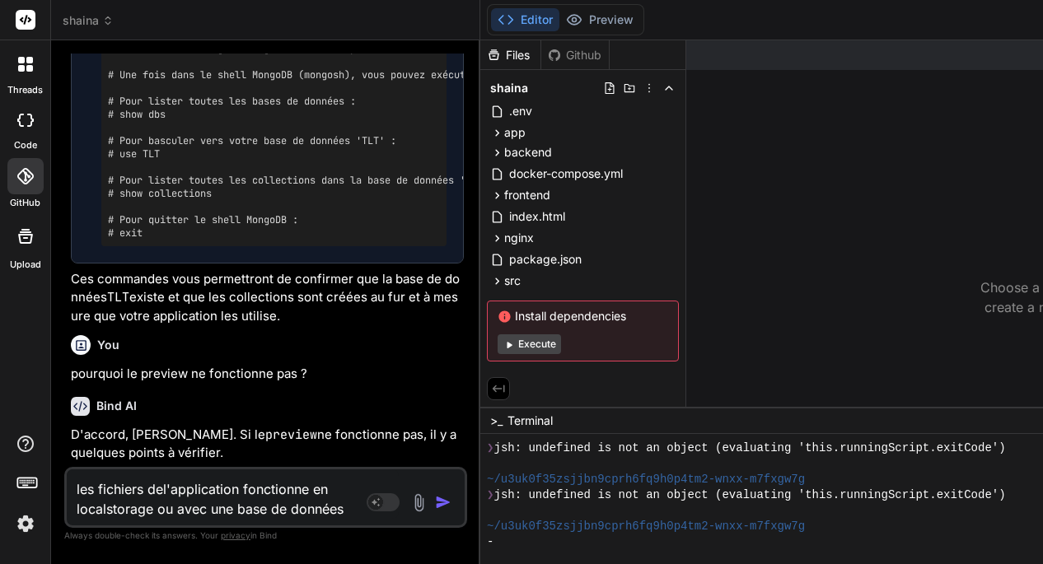
type textarea "x"
click at [313, 489] on textarea "les fichiers de l'application fonctionne en localstorage ou avec une base de do…" at bounding box center [233, 494] width 332 height 49
type textarea "les fichiers de l'application fonctionnen en localstorage ou avec une base de d…"
type textarea "x"
type textarea "les fichiers de l'application fonctionnent en localstorage ou avec une base de …"
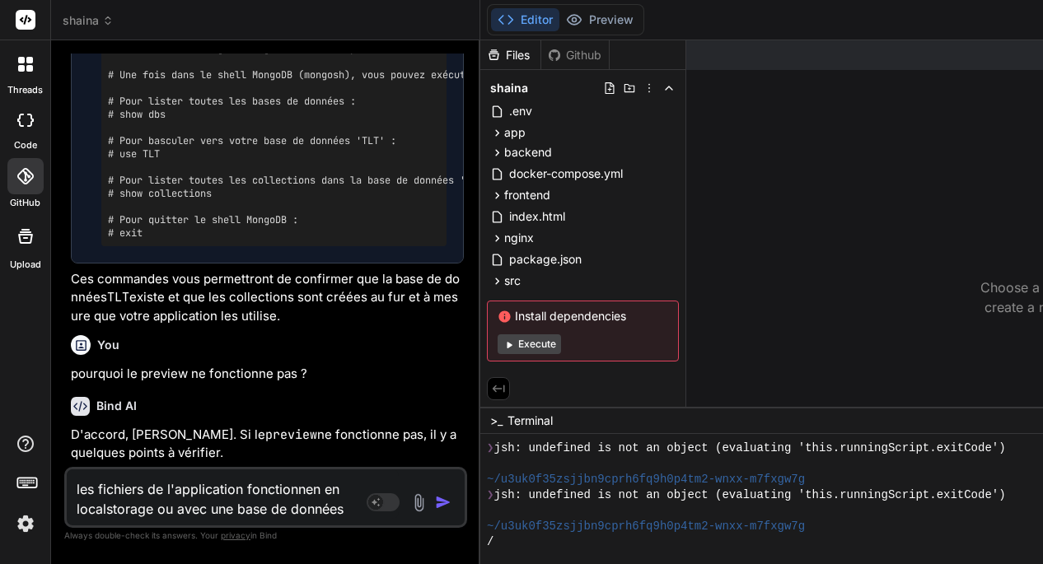
type textarea "x"
type textarea "les fichiers de l'application fonctionnent en localstorage ou avec une base de …"
click at [451, 508] on img "button" at bounding box center [443, 502] width 16 height 16
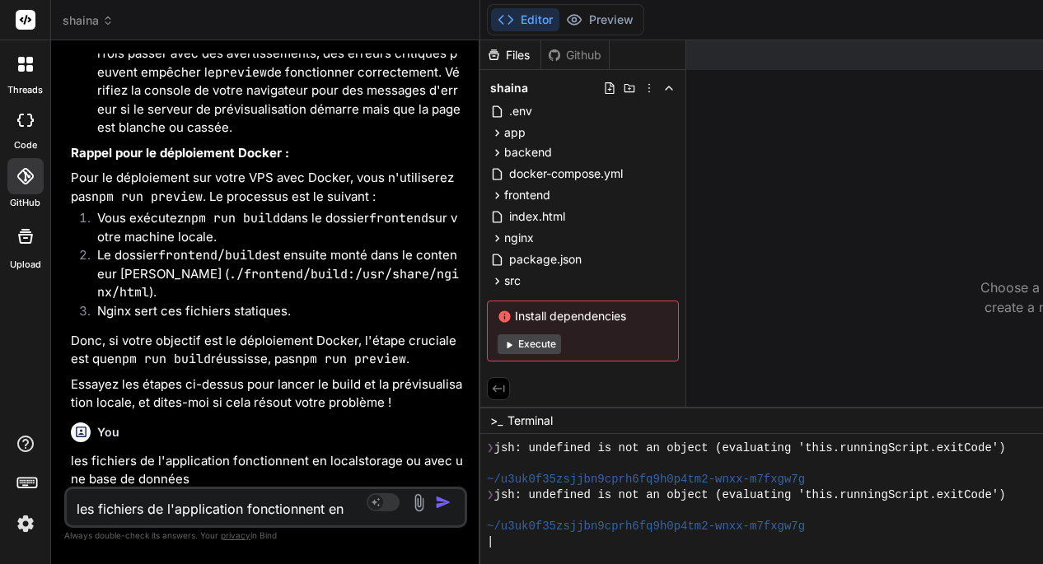
scroll to position [11048, 0]
click at [26, 531] on img at bounding box center [26, 524] width 28 height 28
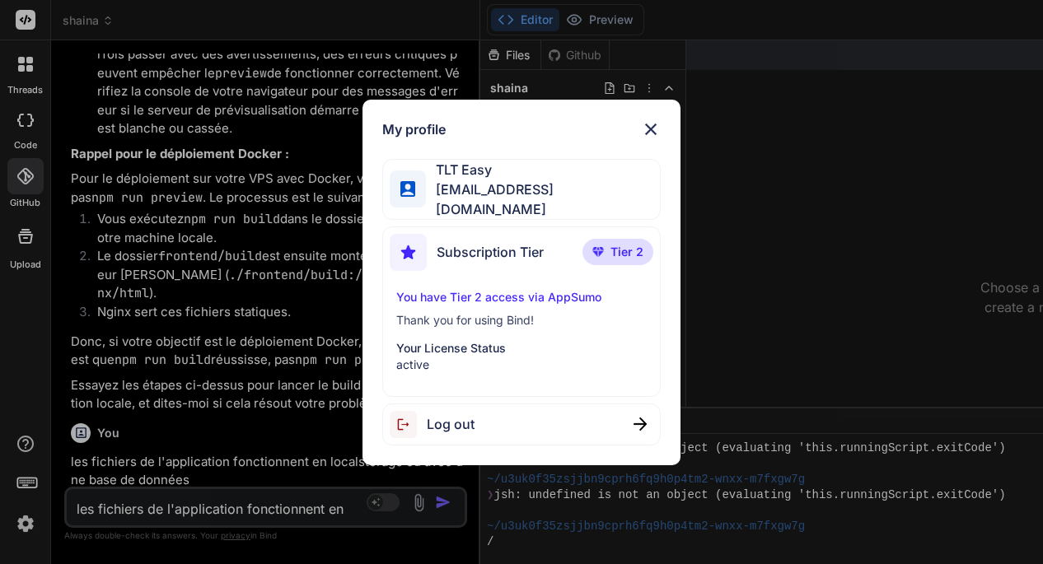
click at [653, 130] on img at bounding box center [651, 129] width 20 height 20
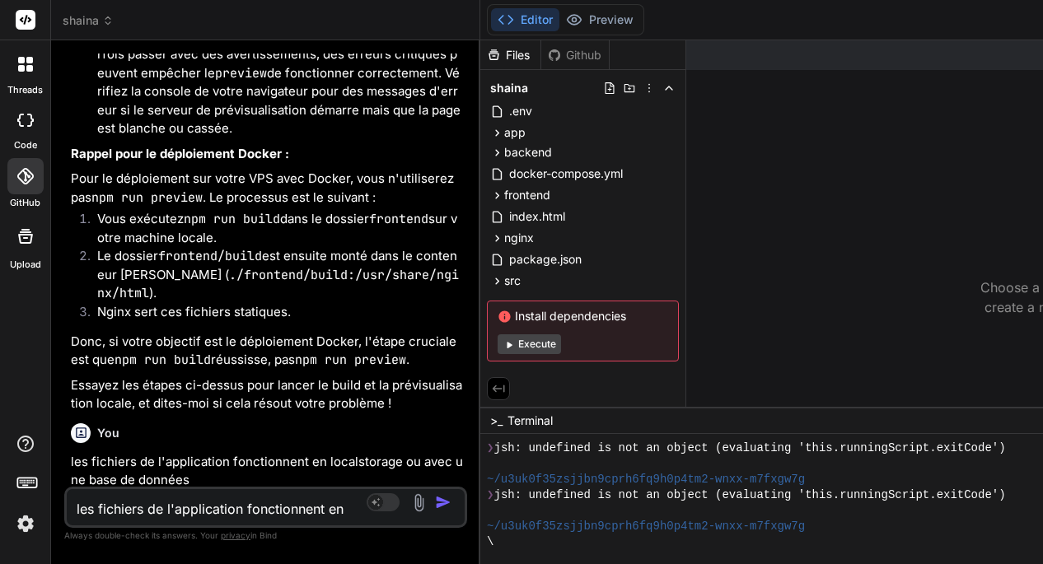
scroll to position [0, 0]
click at [542, 345] on button "Execute" at bounding box center [529, 345] width 63 height 20
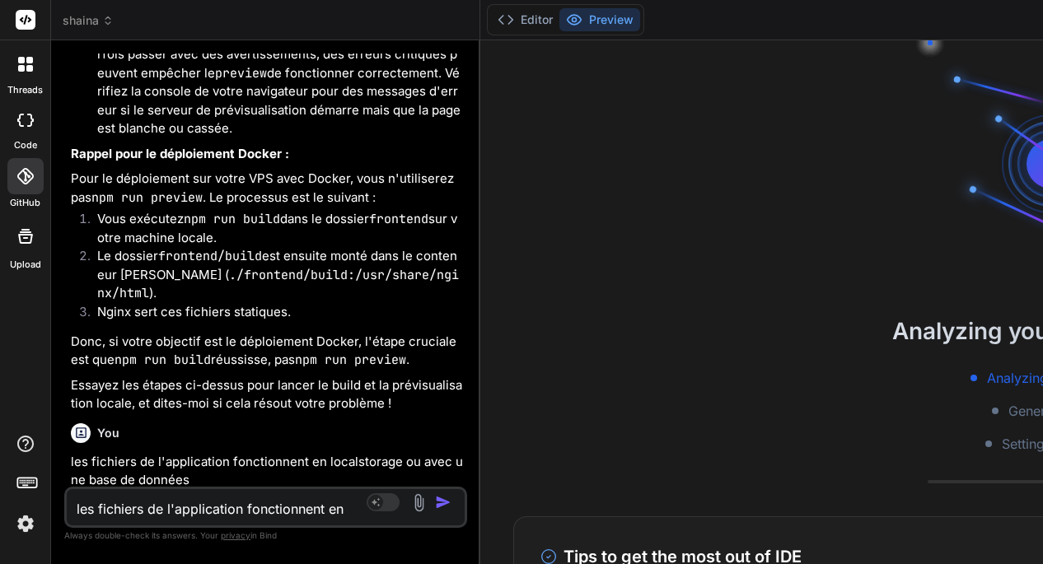
scroll to position [2708, 0]
click at [541, 21] on button "Editor" at bounding box center [525, 19] width 68 height 23
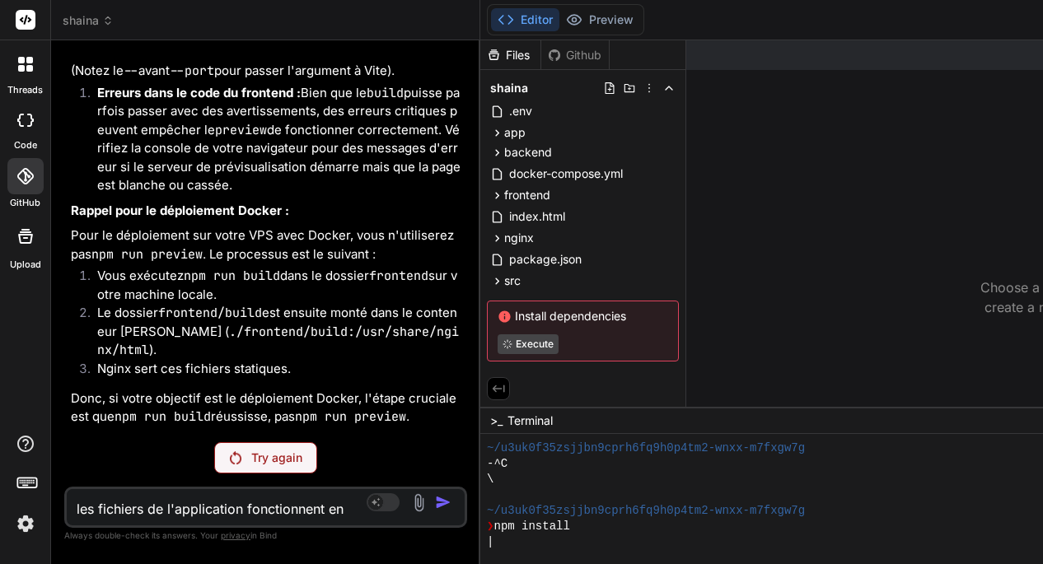
scroll to position [0, 0]
click at [260, 460] on p "Try again" at bounding box center [276, 458] width 51 height 16
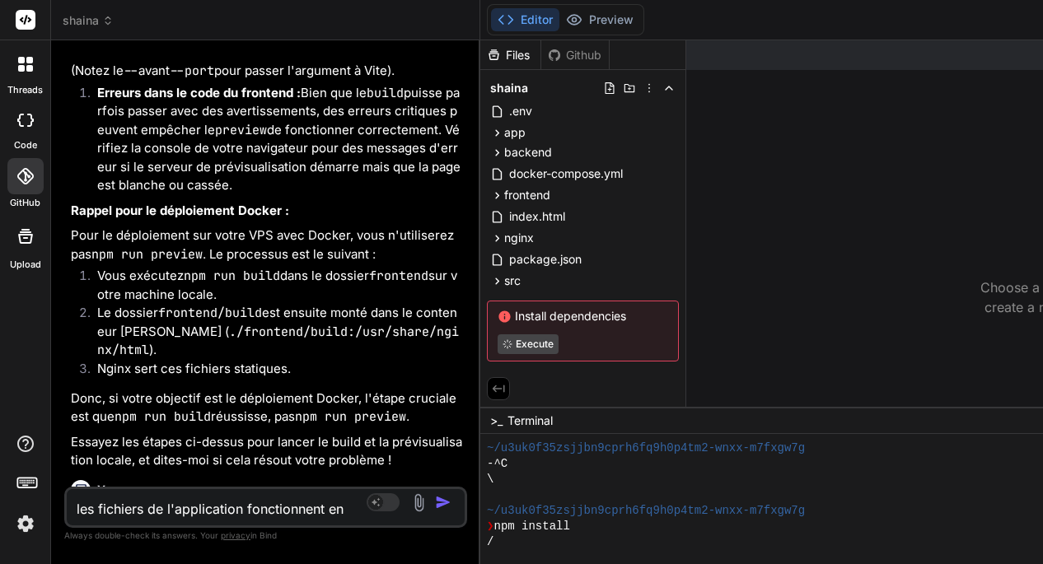
type textarea "x"
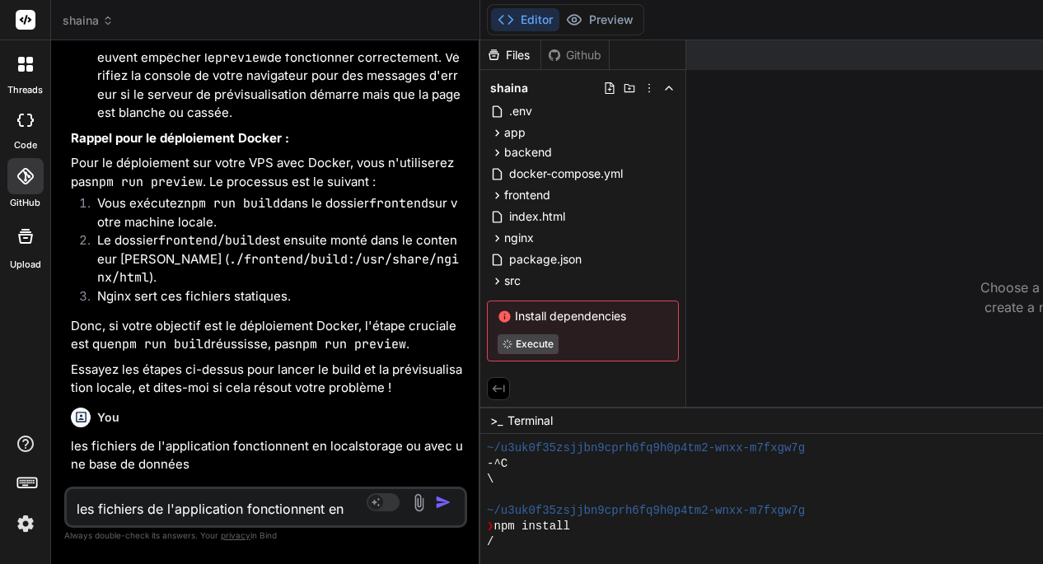
scroll to position [2, 0]
